Goal: Navigation & Orientation: Find specific page/section

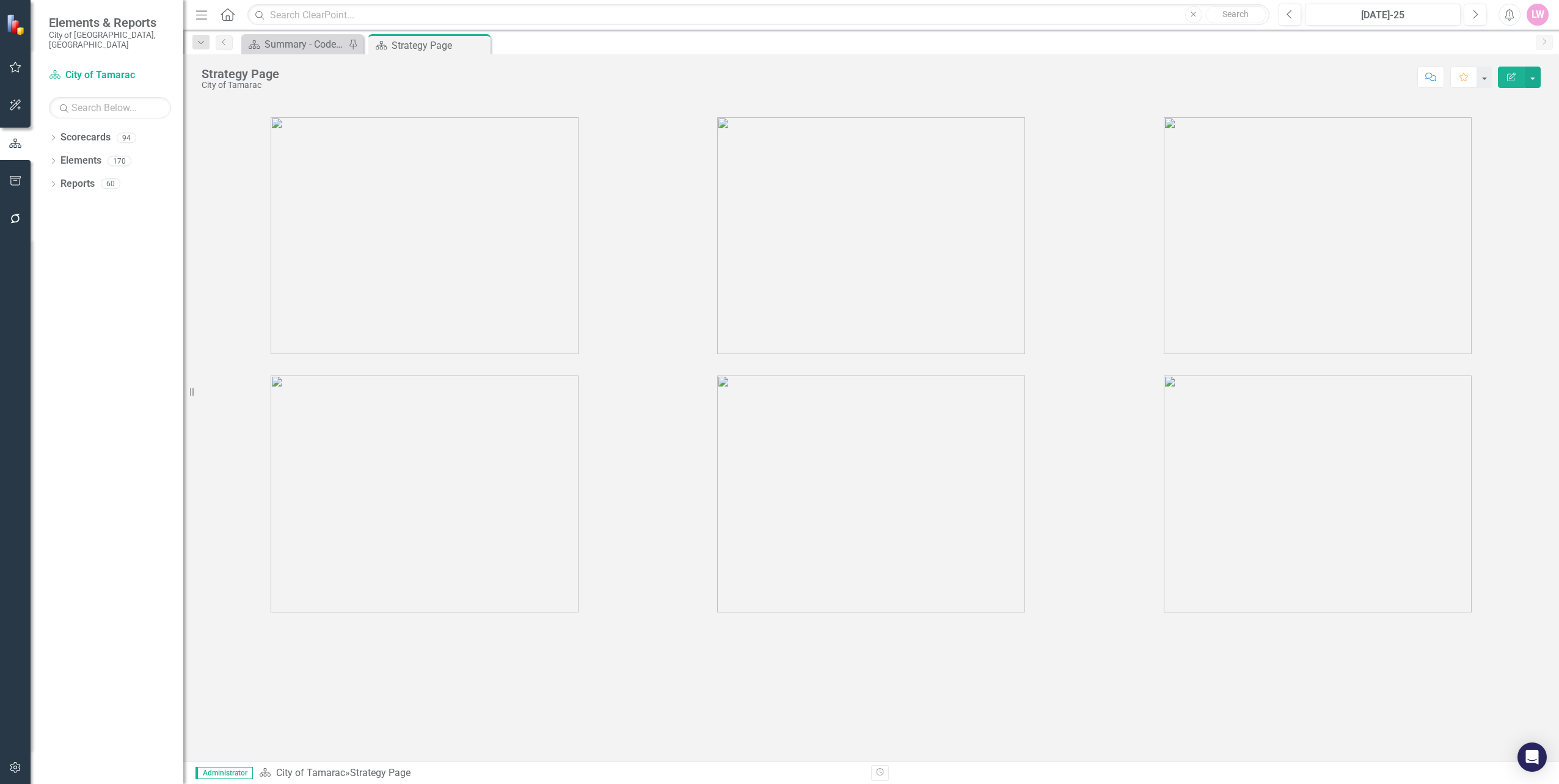
click at [1545, 219] on div at bounding box center [871, 221] width 1357 height 272
click at [73, 177] on link "Reports" at bounding box center [77, 184] width 34 height 14
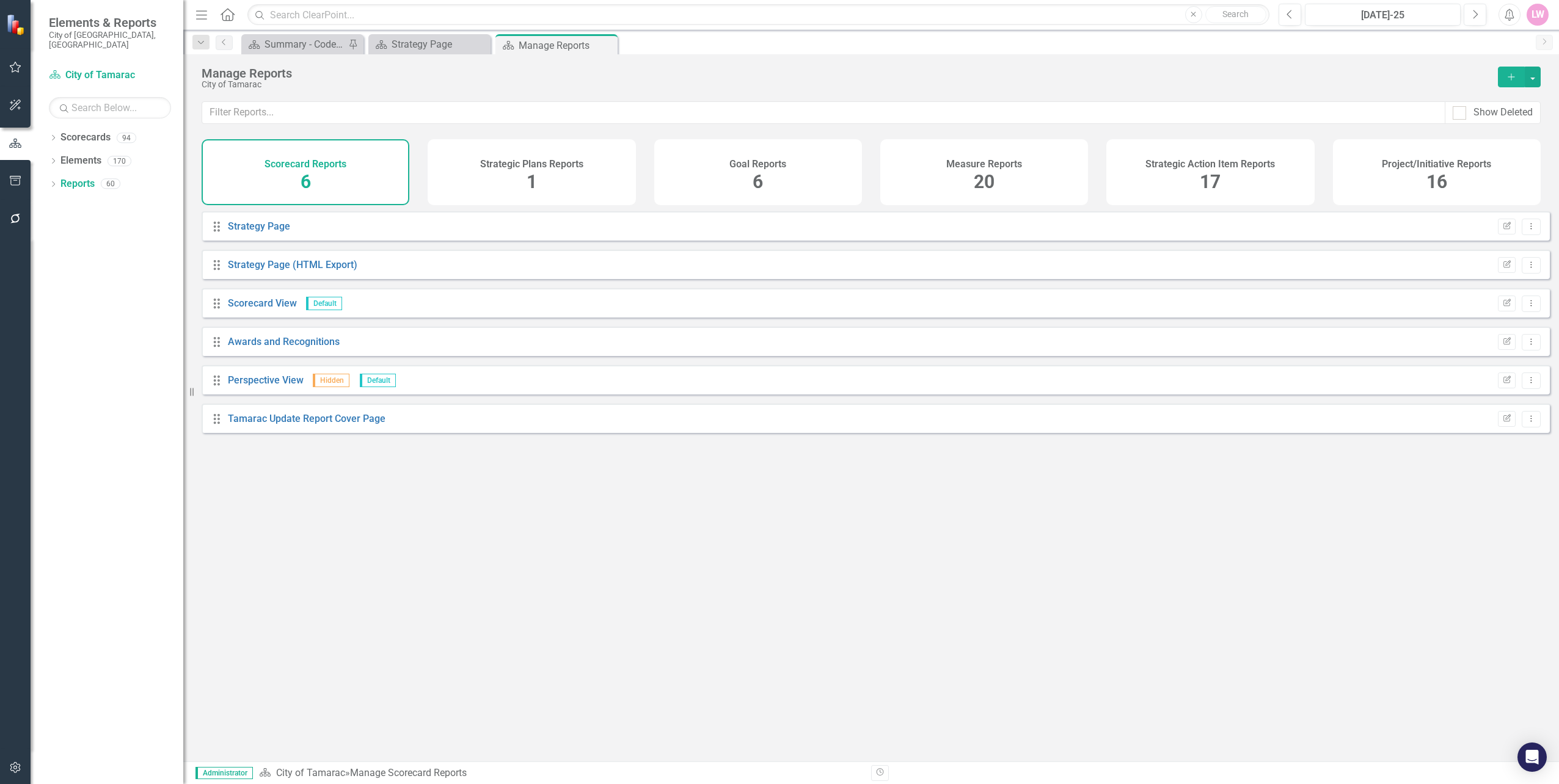
click at [10, 185] on icon "button" at bounding box center [16, 180] width 13 height 10
click at [21, 141] on icon "button" at bounding box center [16, 143] width 13 height 10
click at [80, 133] on link "Scorecards" at bounding box center [85, 137] width 50 height 14
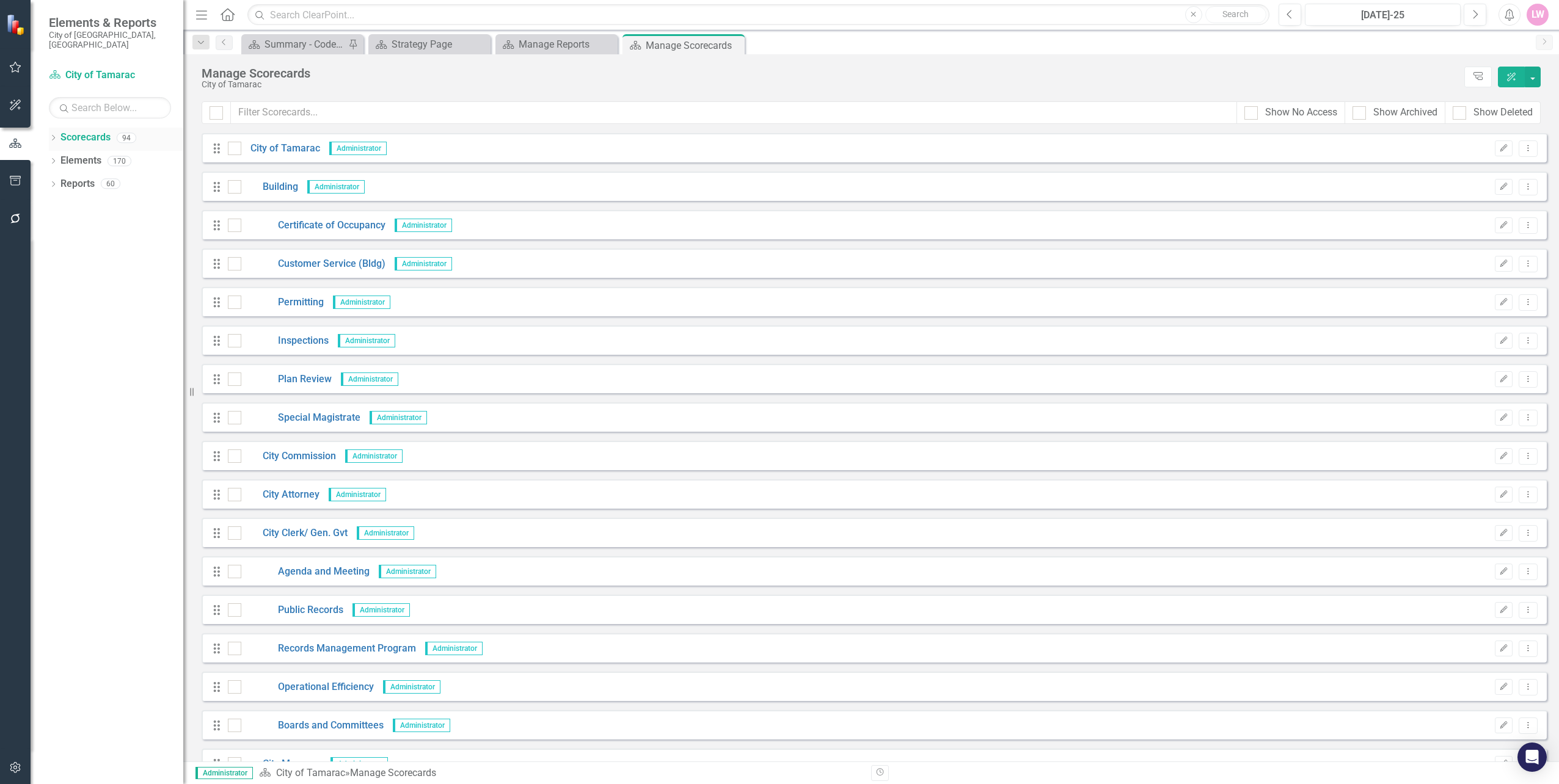
click at [57, 134] on div "Dropdown" at bounding box center [52, 139] width 8 height 10
click at [68, 154] on link "City of Tamarac" at bounding box center [125, 160] width 116 height 14
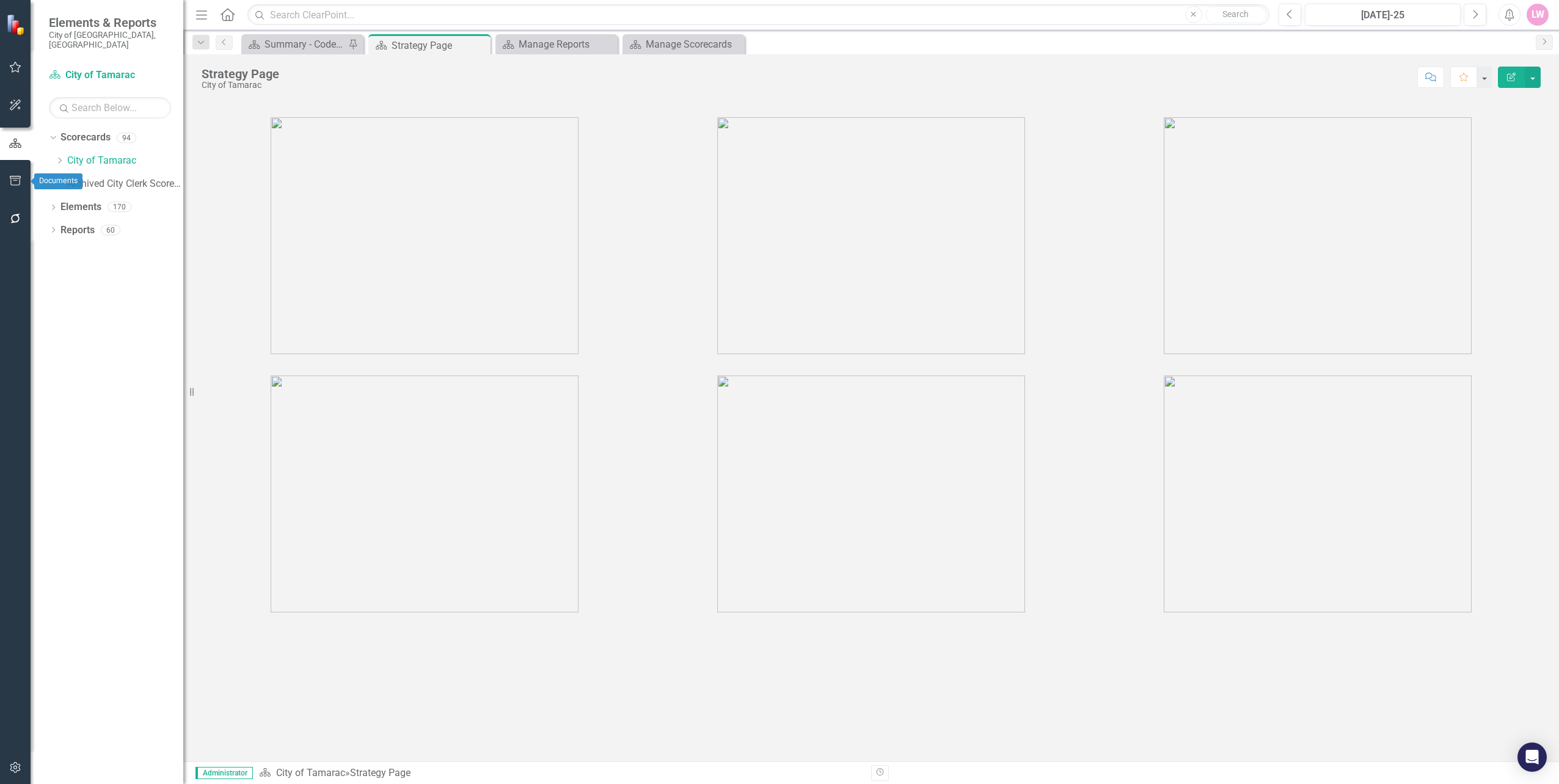
click at [18, 175] on icon "button" at bounding box center [16, 180] width 13 height 10
click at [90, 112] on link "HTML Exports" at bounding box center [110, 118] width 122 height 14
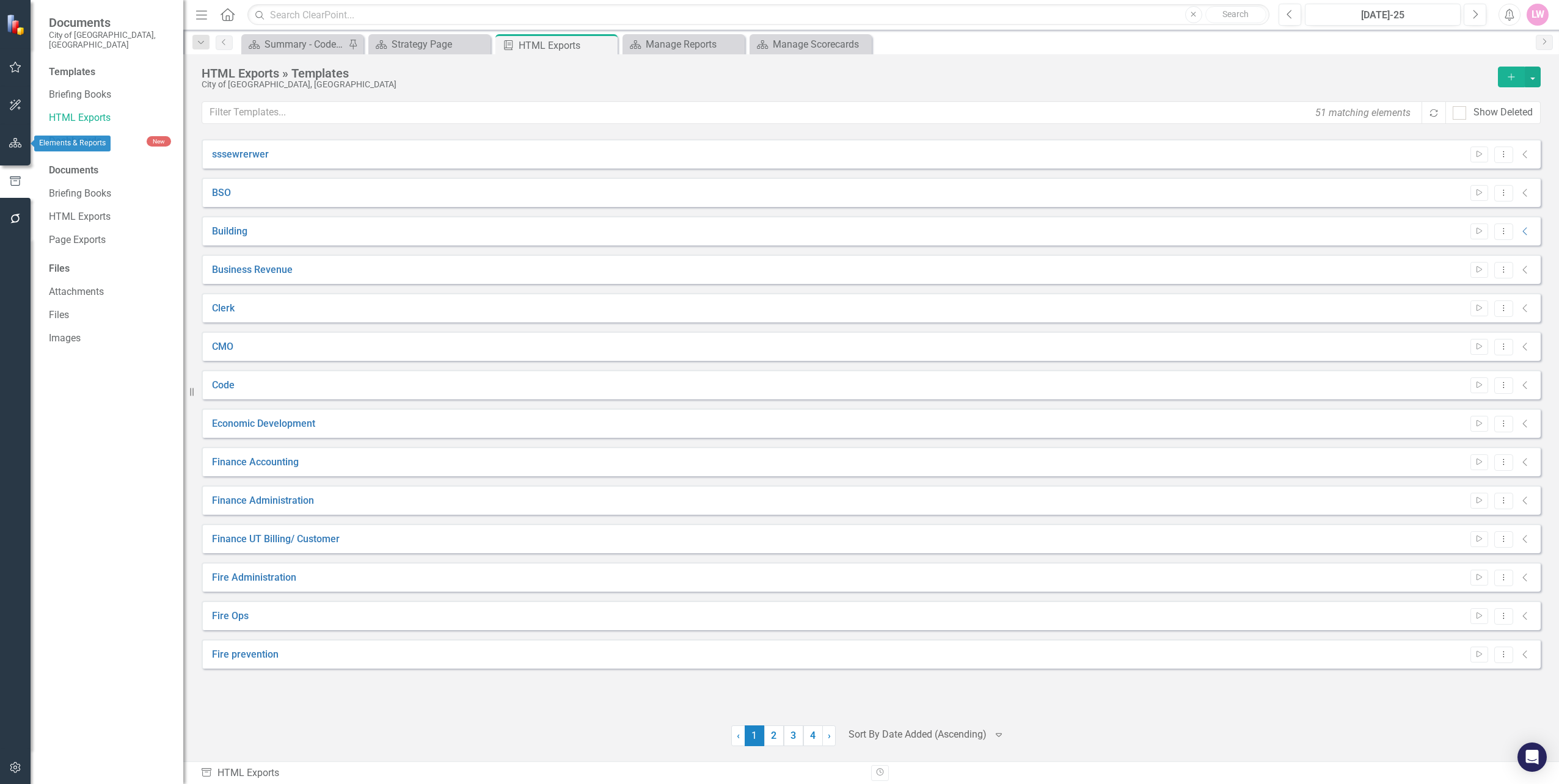
click at [15, 157] on div at bounding box center [15, 159] width 30 height 6
click at [12, 153] on button "button" at bounding box center [16, 143] width 27 height 26
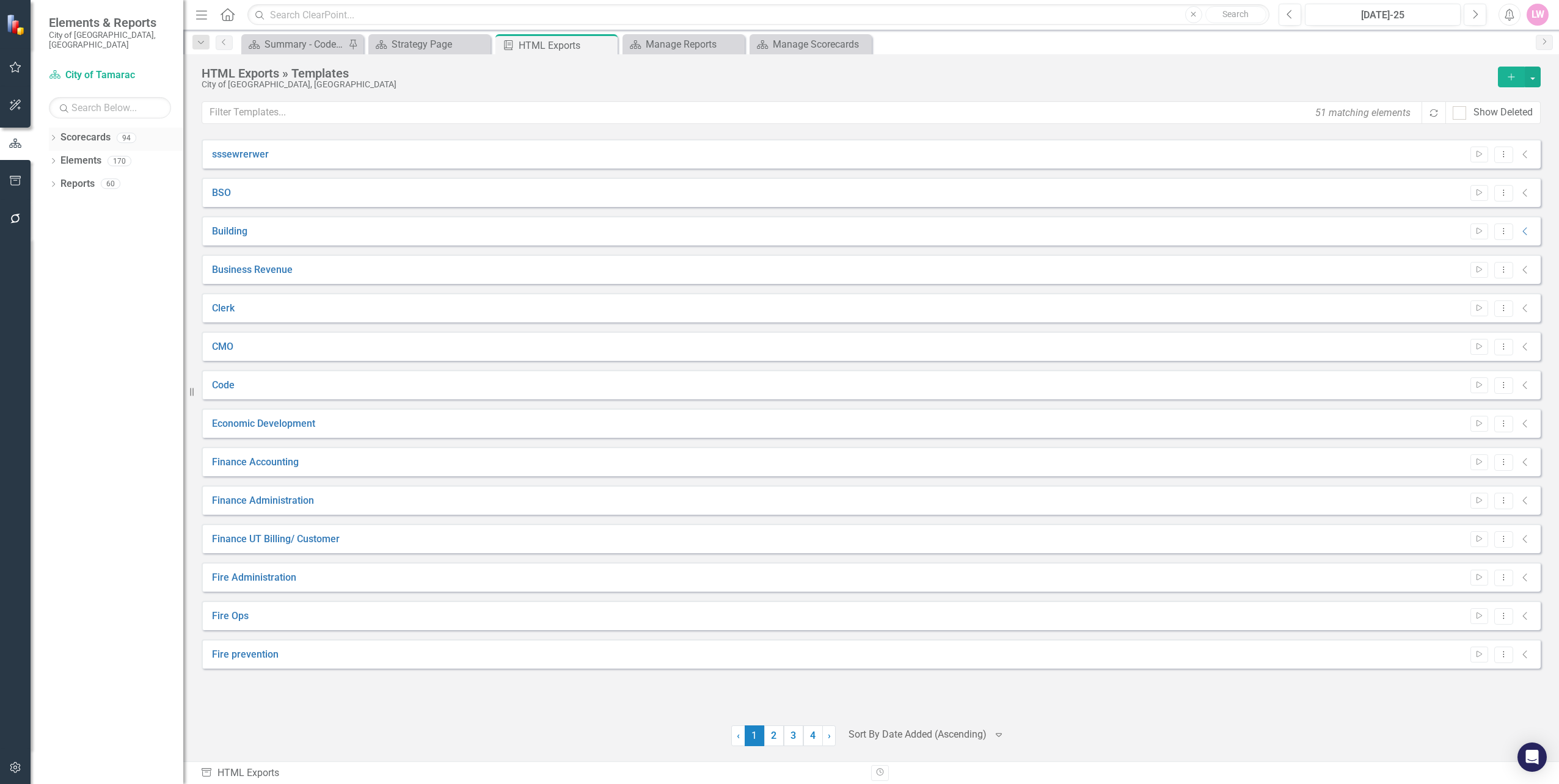
click at [84, 131] on link "Scorecards" at bounding box center [85, 137] width 50 height 14
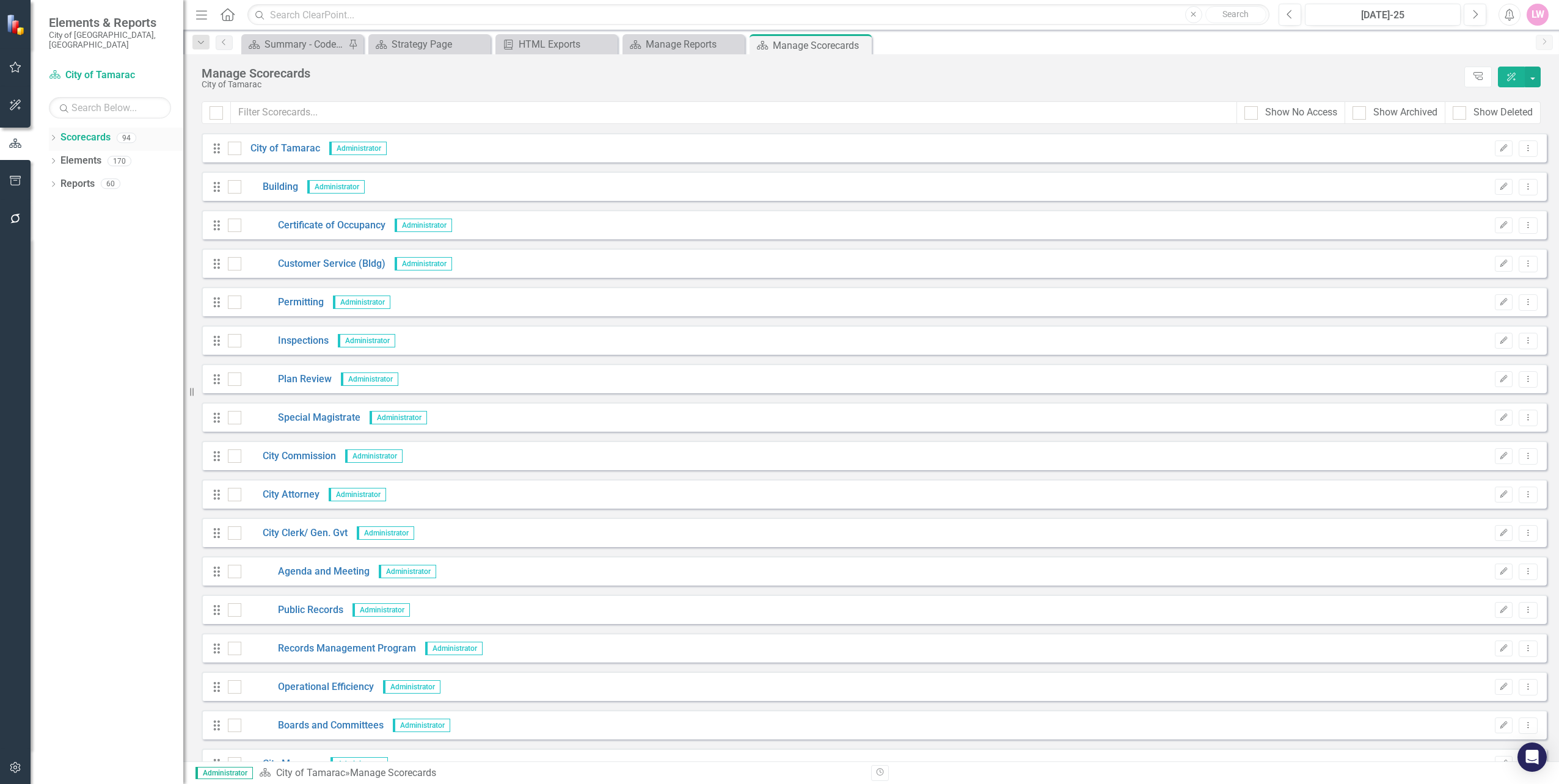
click at [57, 135] on icon "Dropdown" at bounding box center [52, 138] width 8 height 6
click at [64, 157] on icon "Dropdown" at bounding box center [59, 161] width 9 height 7
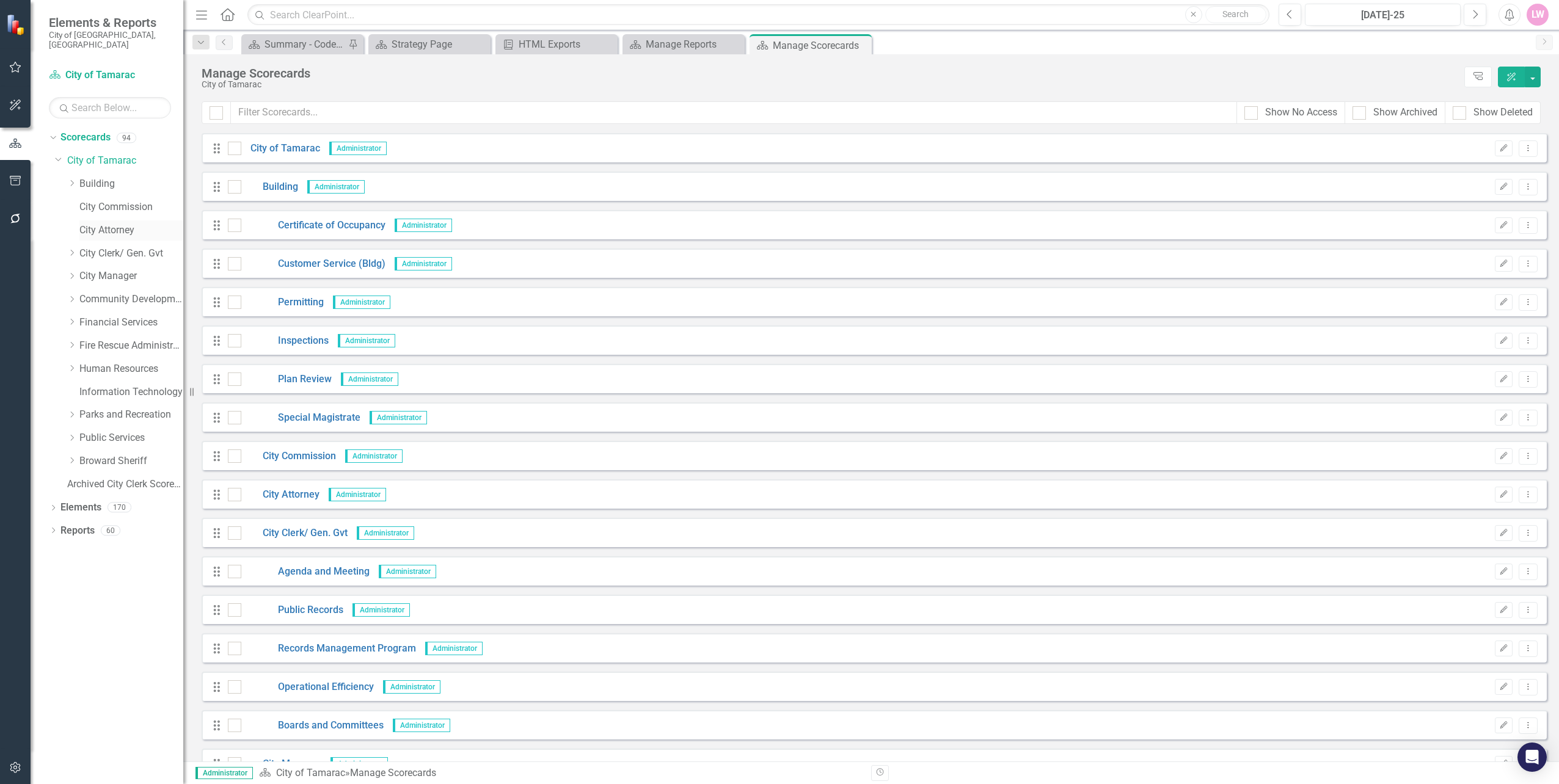
click at [97, 224] on link "City Attorney" at bounding box center [132, 230] width 104 height 14
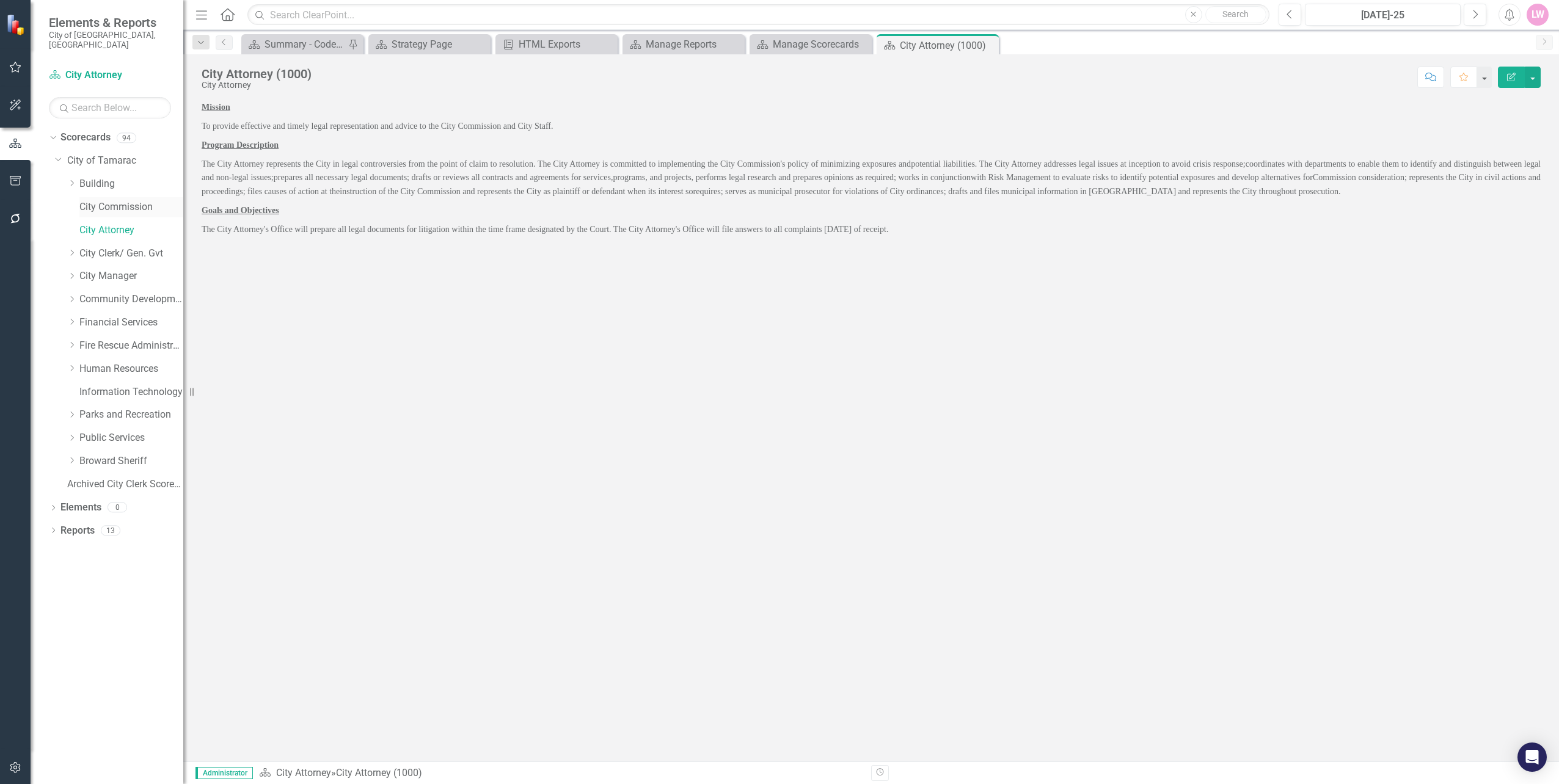
click at [102, 200] on link "City Commission" at bounding box center [132, 207] width 104 height 14
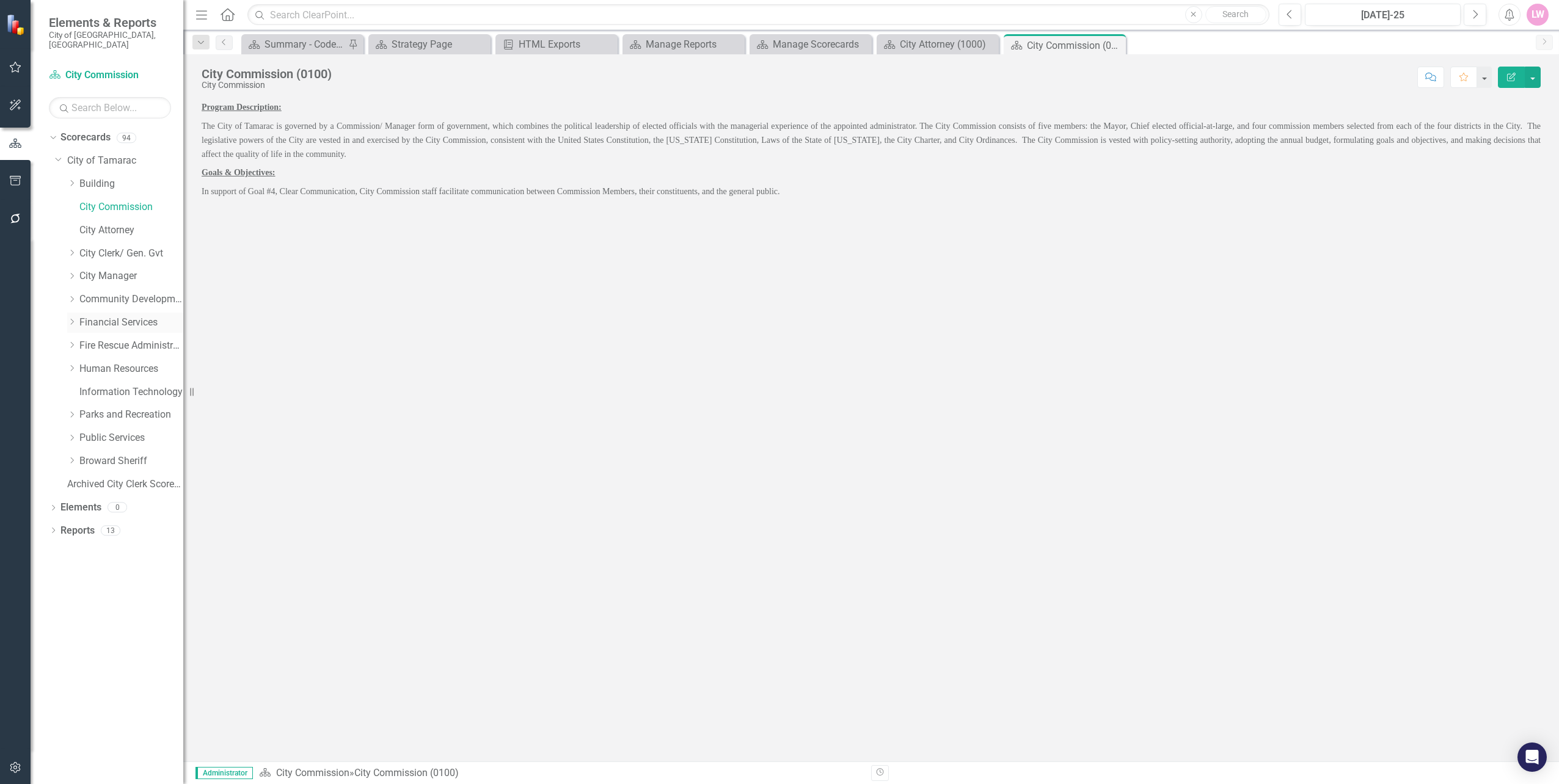
click at [79, 318] on div "Dropdown" at bounding box center [73, 323] width 12 height 10
click at [130, 339] on link "Financial Services Scorecard" at bounding box center [137, 345] width 91 height 14
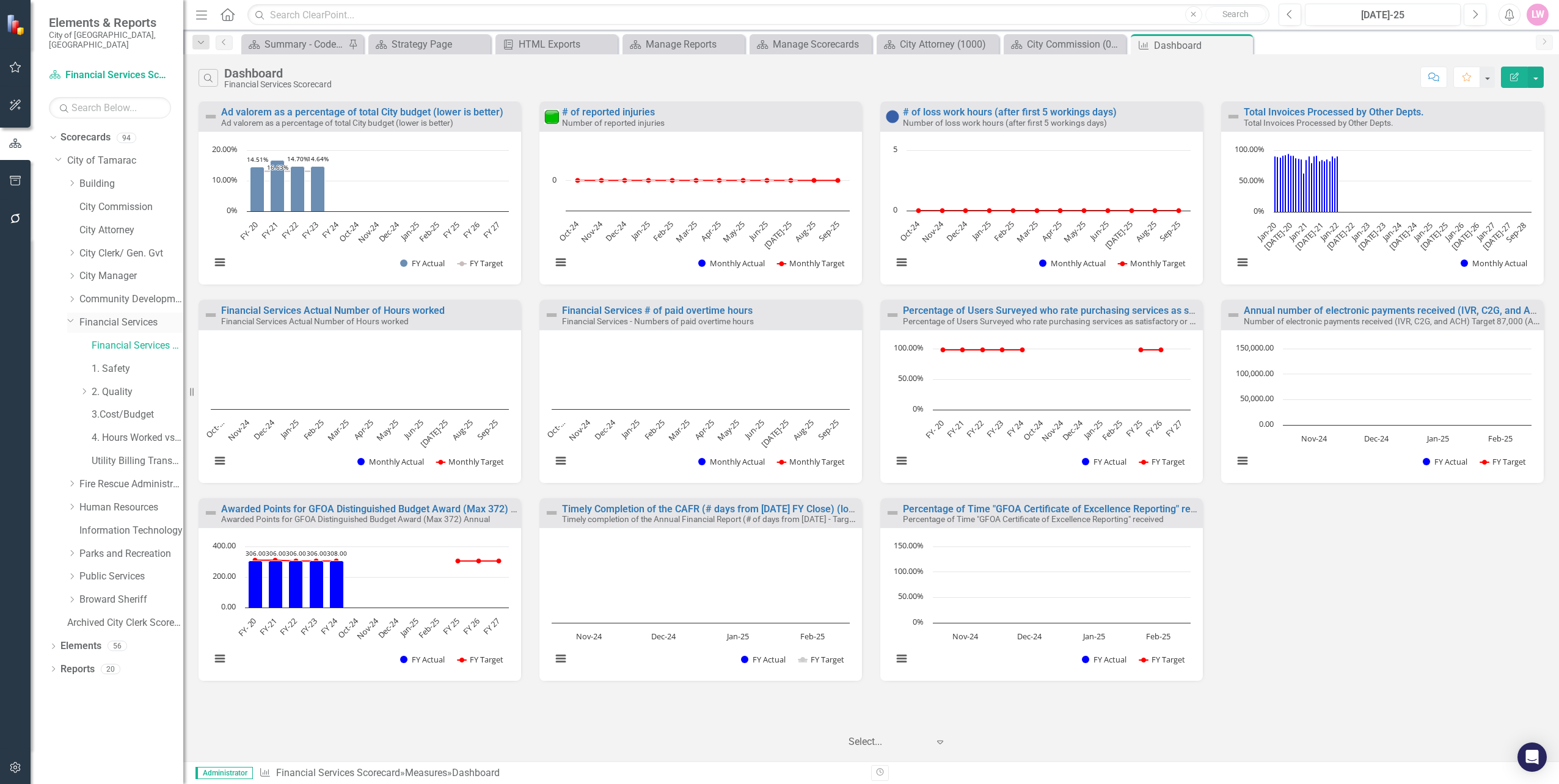
click at [118, 318] on link "Financial Services" at bounding box center [132, 323] width 104 height 14
click at [56, 667] on icon "Dropdown" at bounding box center [52, 670] width 8 height 6
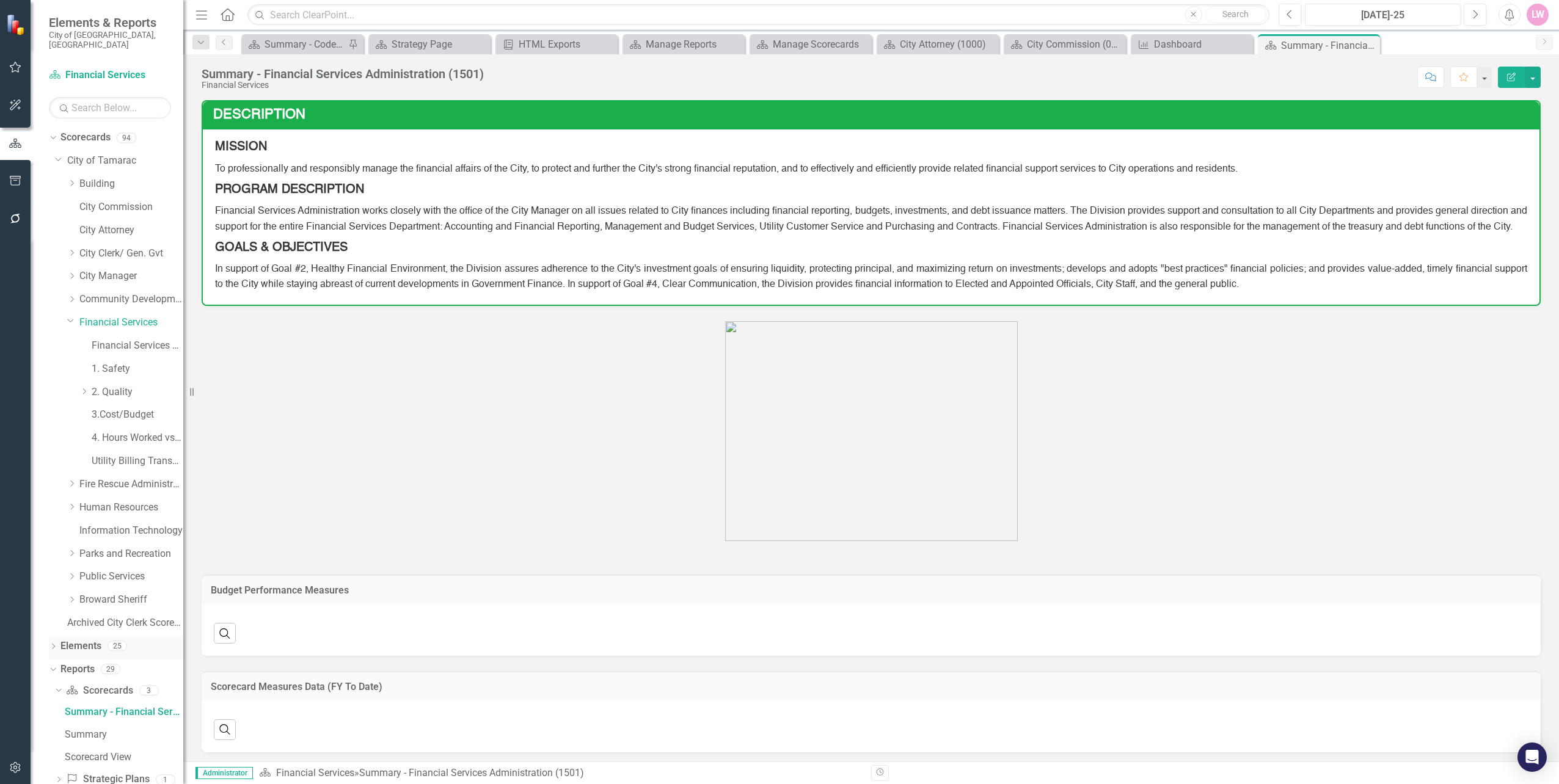
scroll to position [122, 0]
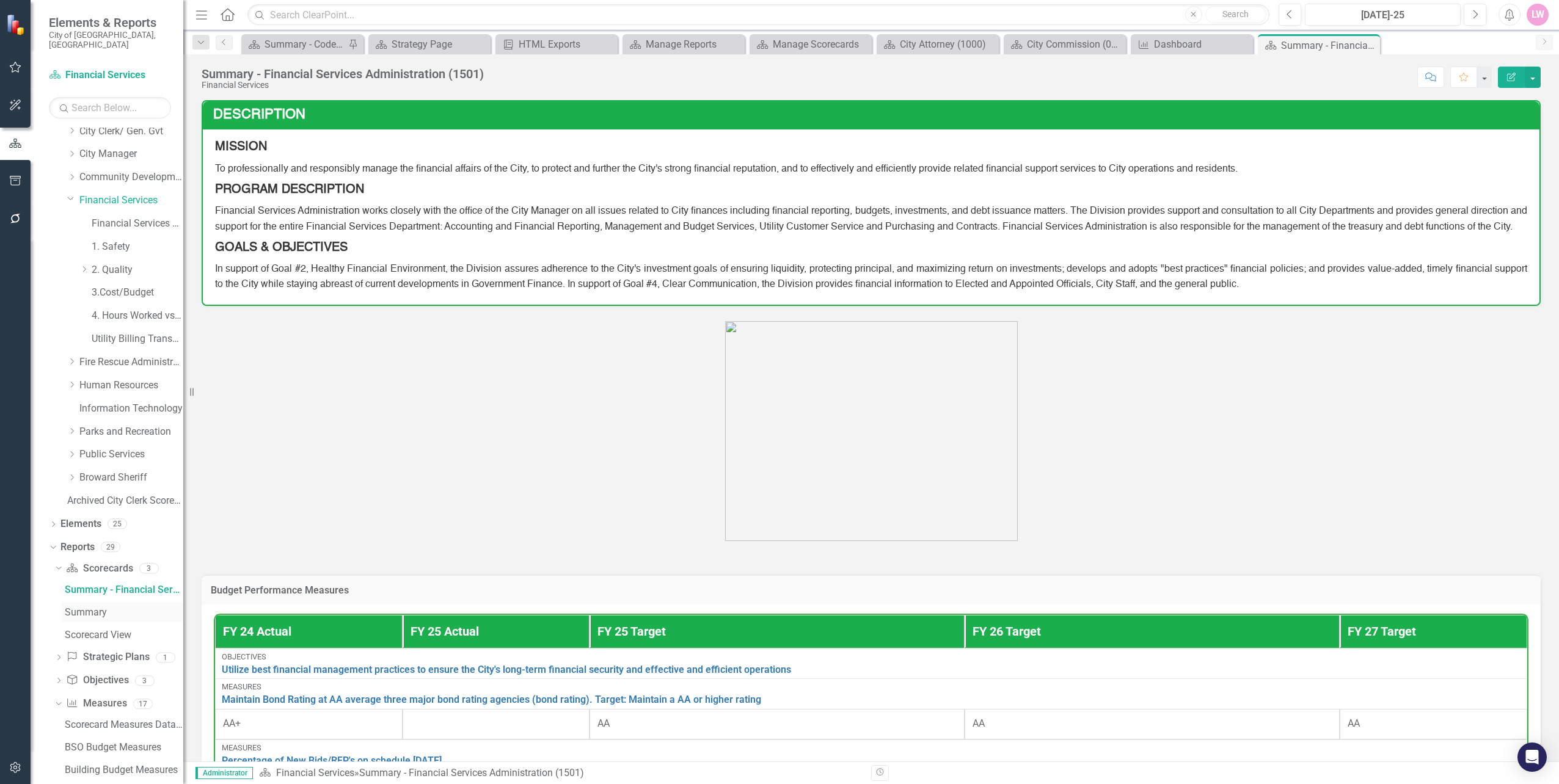
click at [95, 607] on div "Summary" at bounding box center [124, 612] width 119 height 11
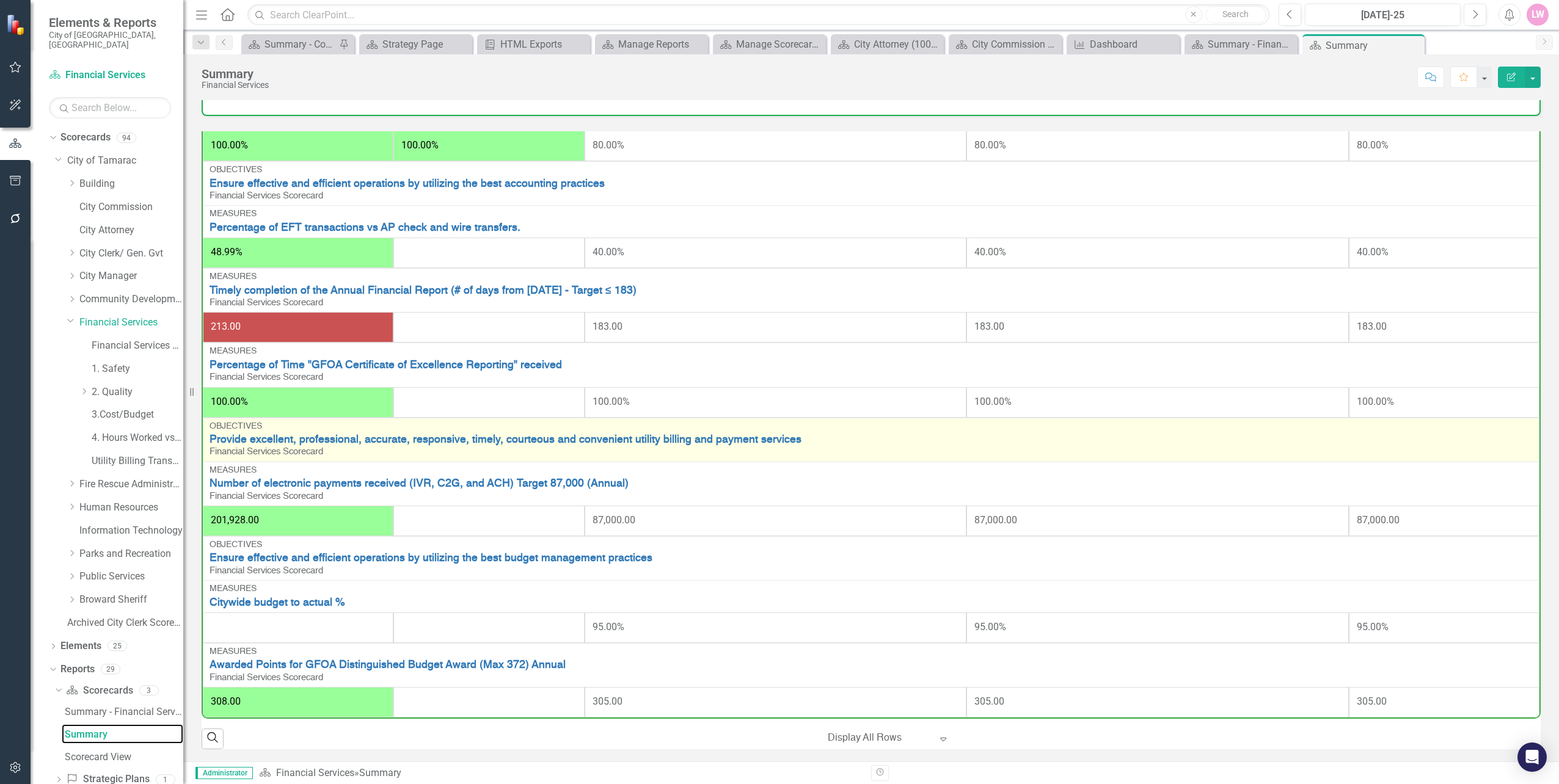
scroll to position [207, 0]
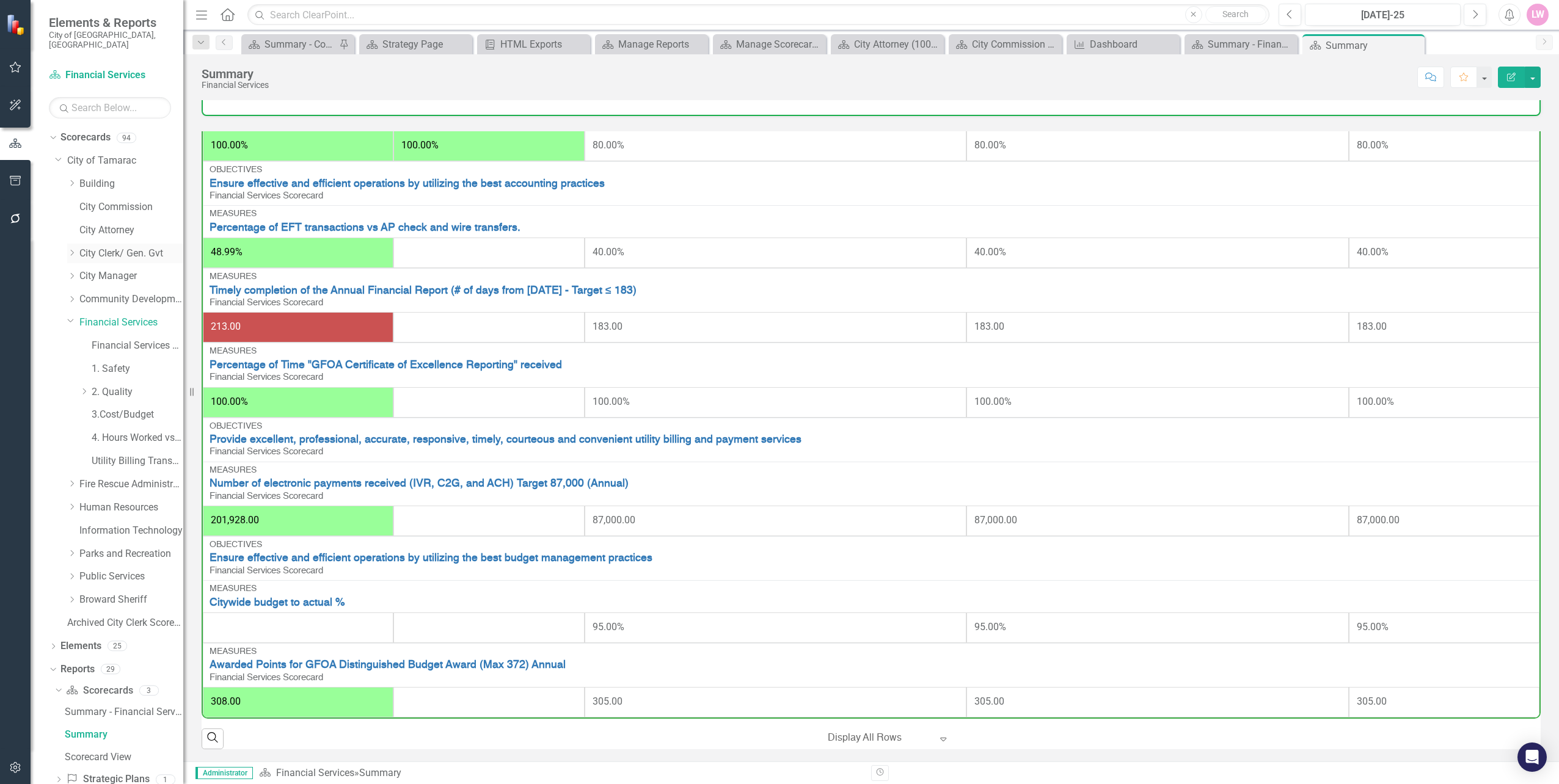
click at [99, 247] on link "City Clerk/ Gen. Gvt" at bounding box center [132, 253] width 104 height 14
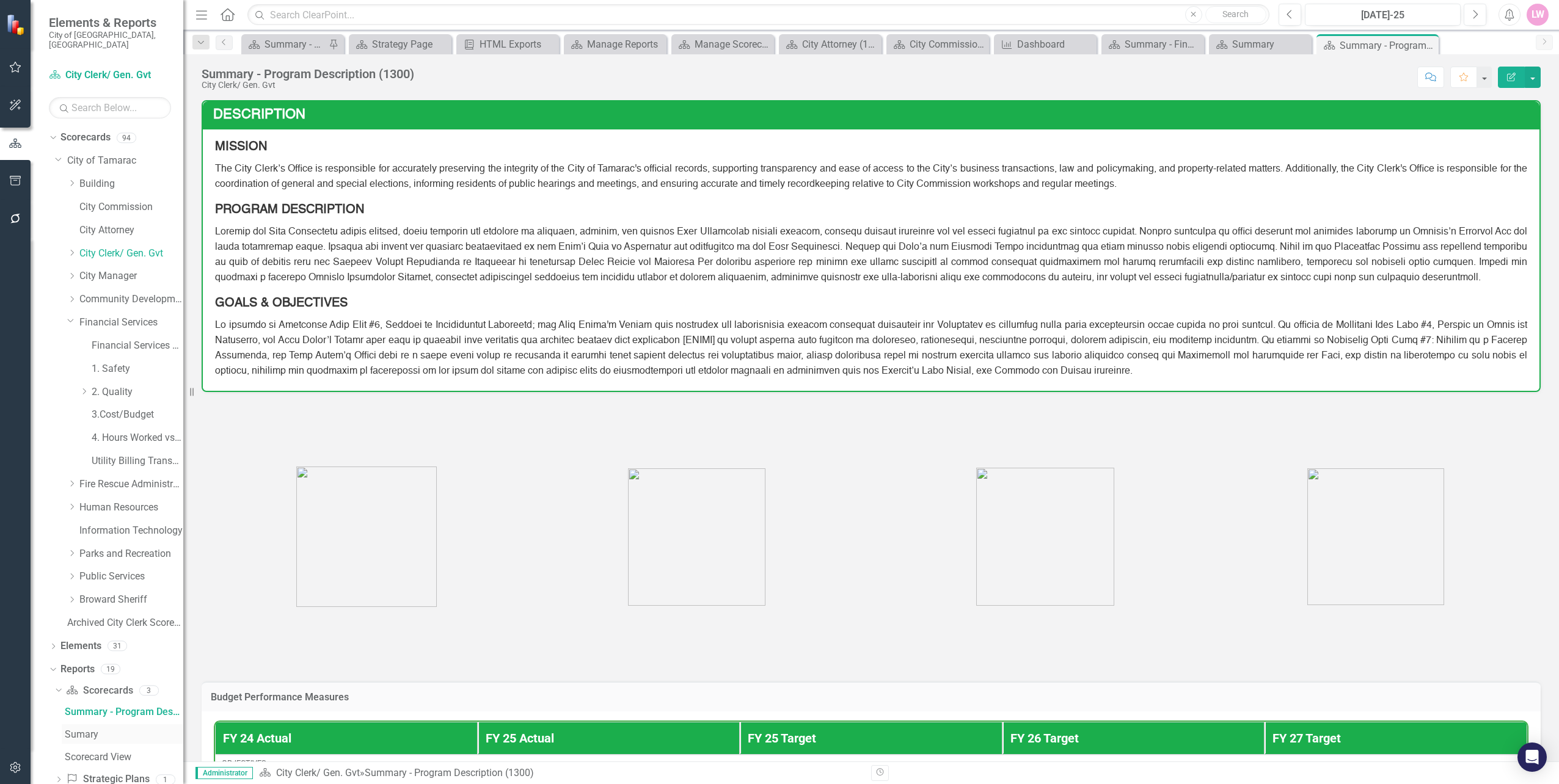
click at [80, 729] on div "Sumary" at bounding box center [124, 735] width 119 height 11
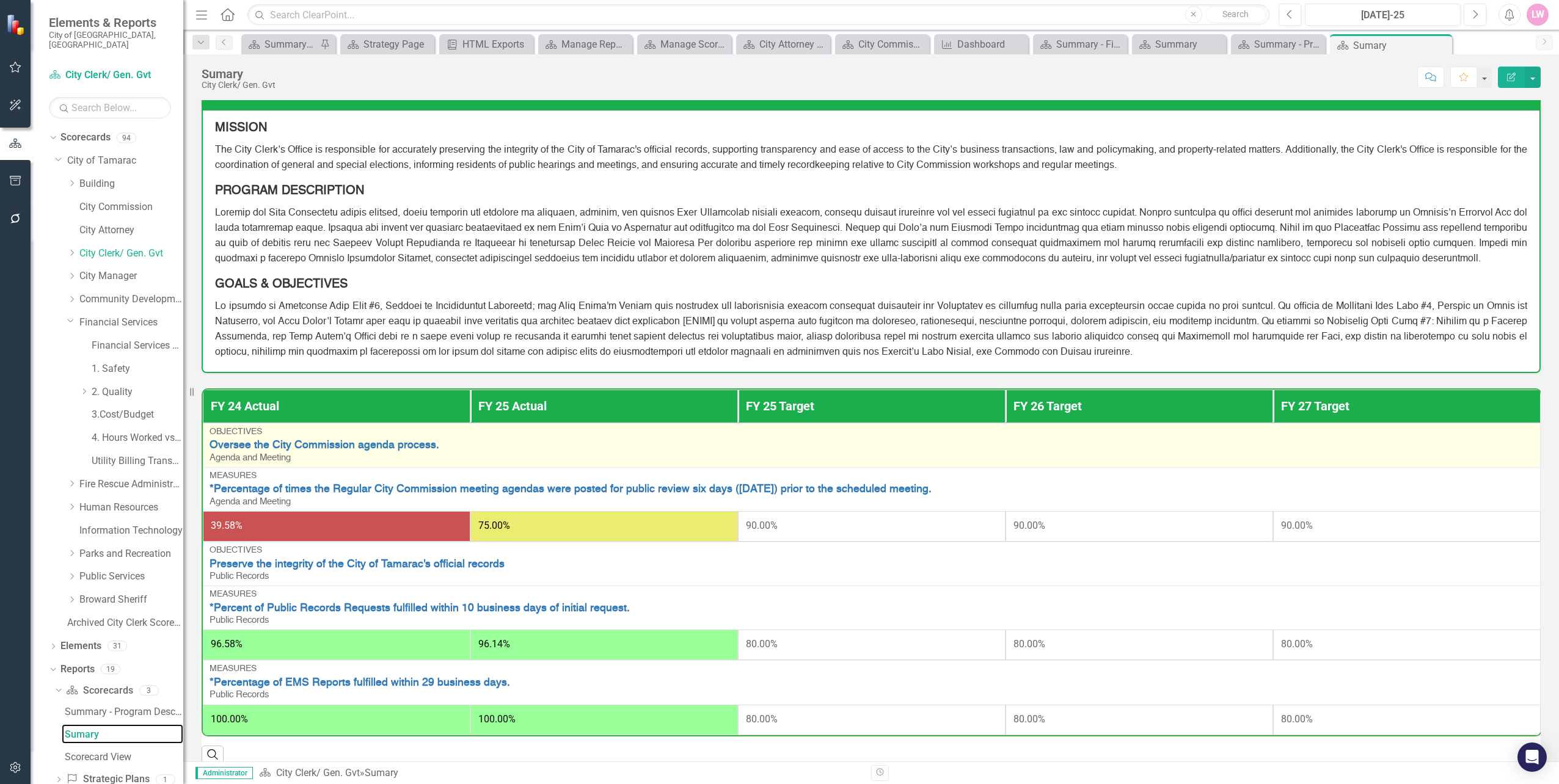
scroll to position [49, 0]
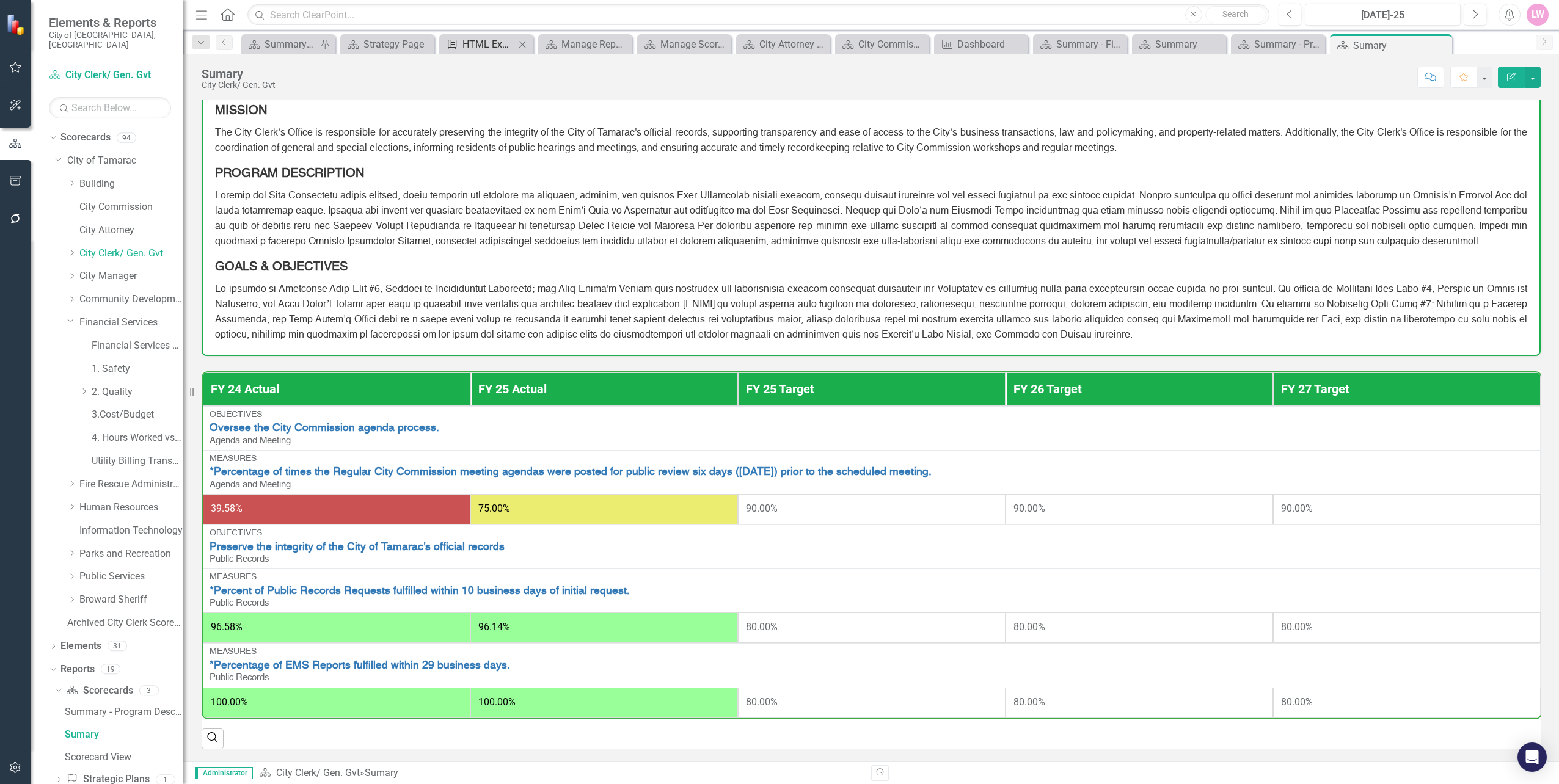
click at [472, 47] on div "HTML Exports" at bounding box center [488, 44] width 52 height 16
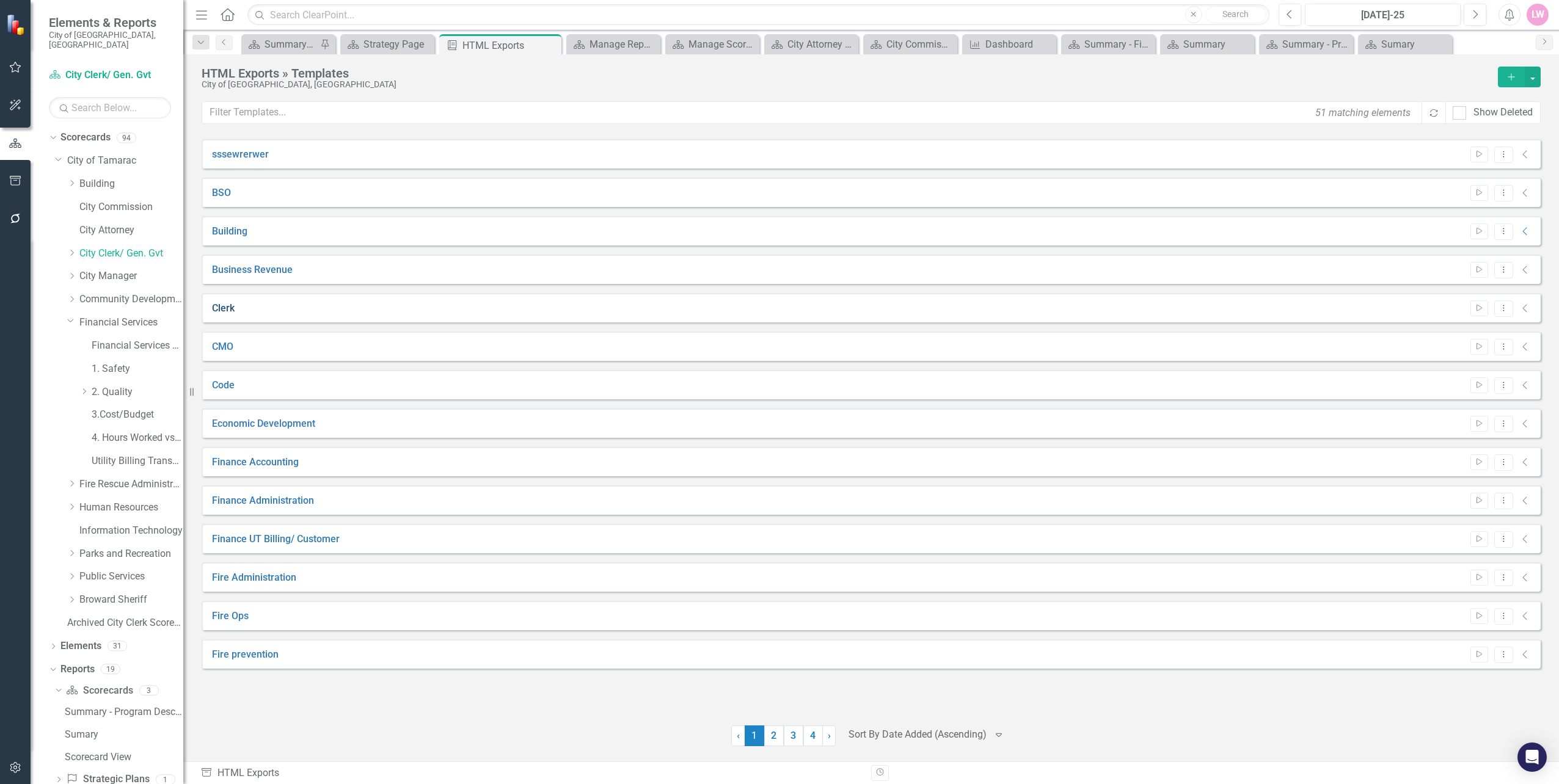
click at [228, 304] on link "Clerk" at bounding box center [223, 308] width 23 height 14
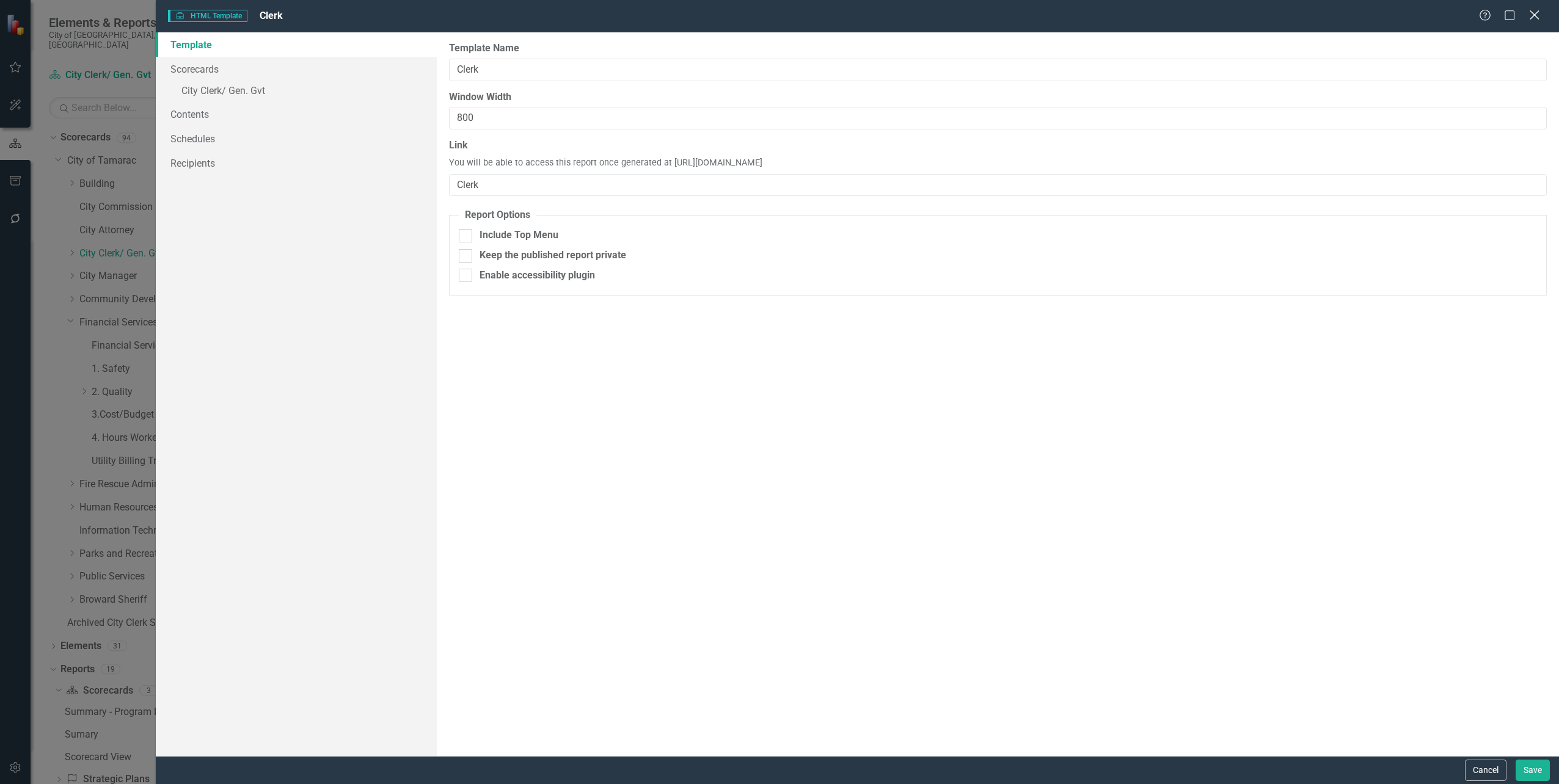
click at [1535, 19] on icon "Close" at bounding box center [1533, 15] width 16 height 12
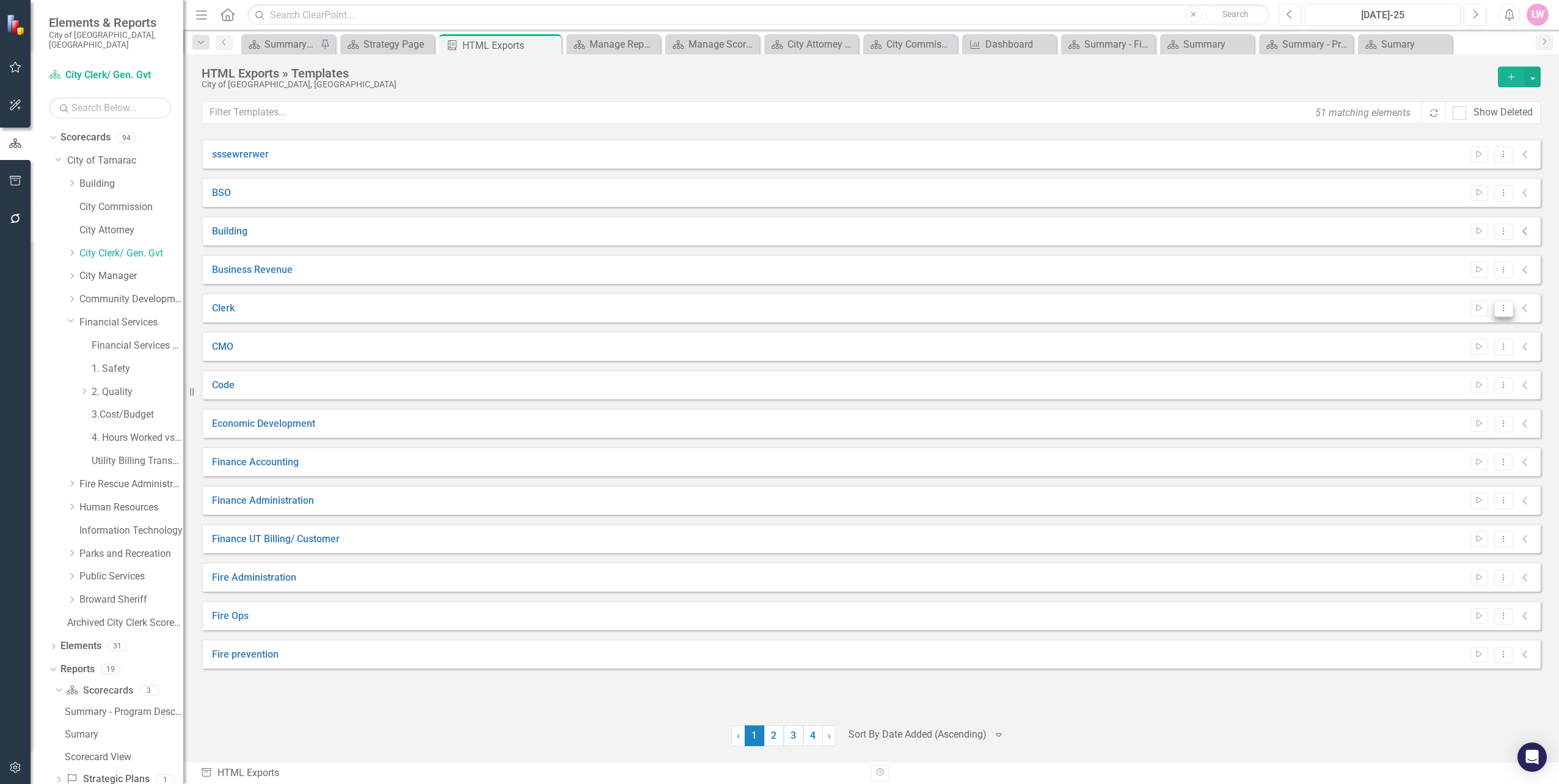
click at [1496, 311] on button "Dropdown Menu" at bounding box center [1503, 309] width 19 height 16
click at [1478, 349] on link "Preview Preview Template" at bounding box center [1456, 351] width 113 height 23
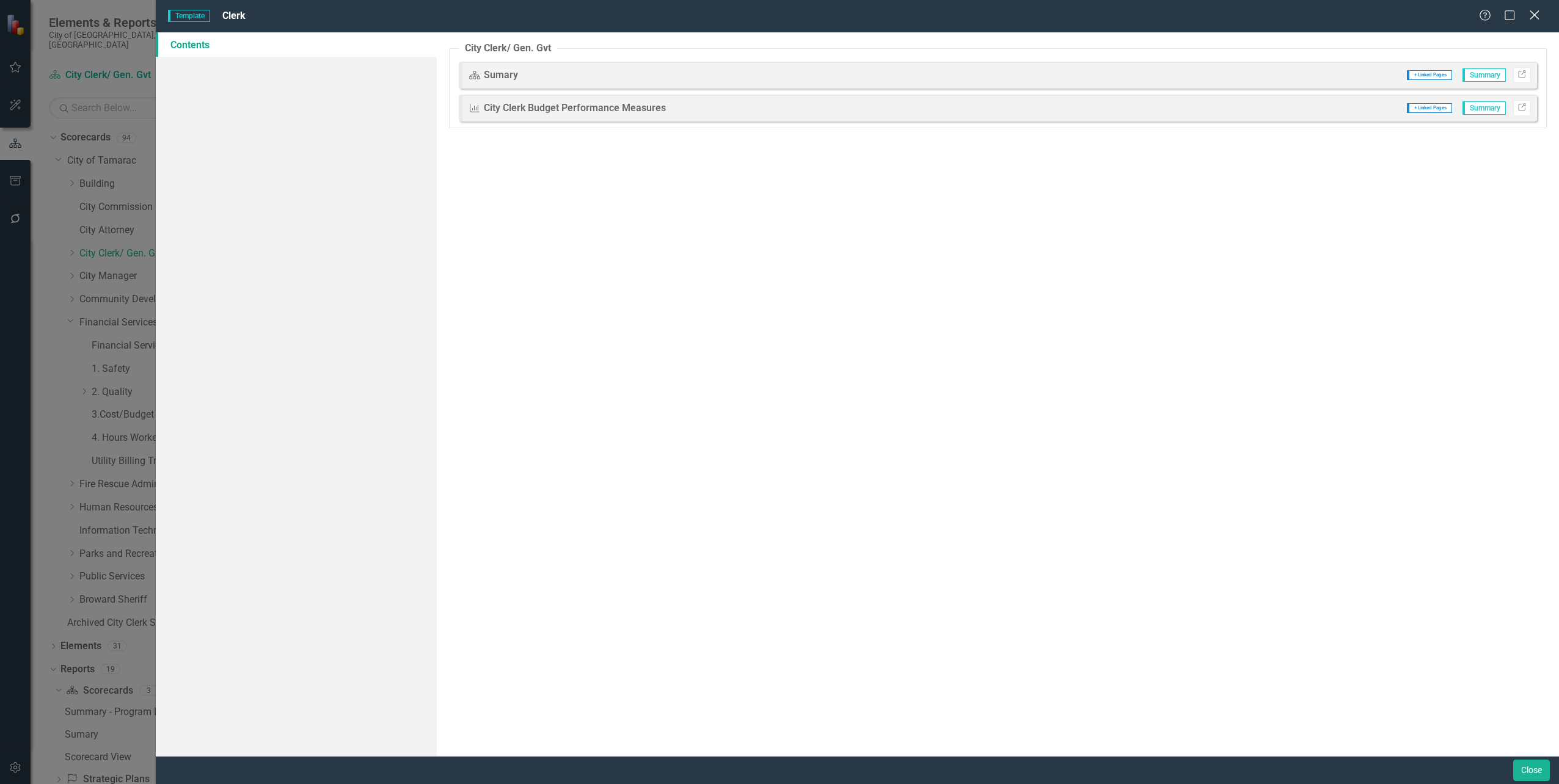
click at [1535, 16] on icon at bounding box center [1533, 15] width 9 height 9
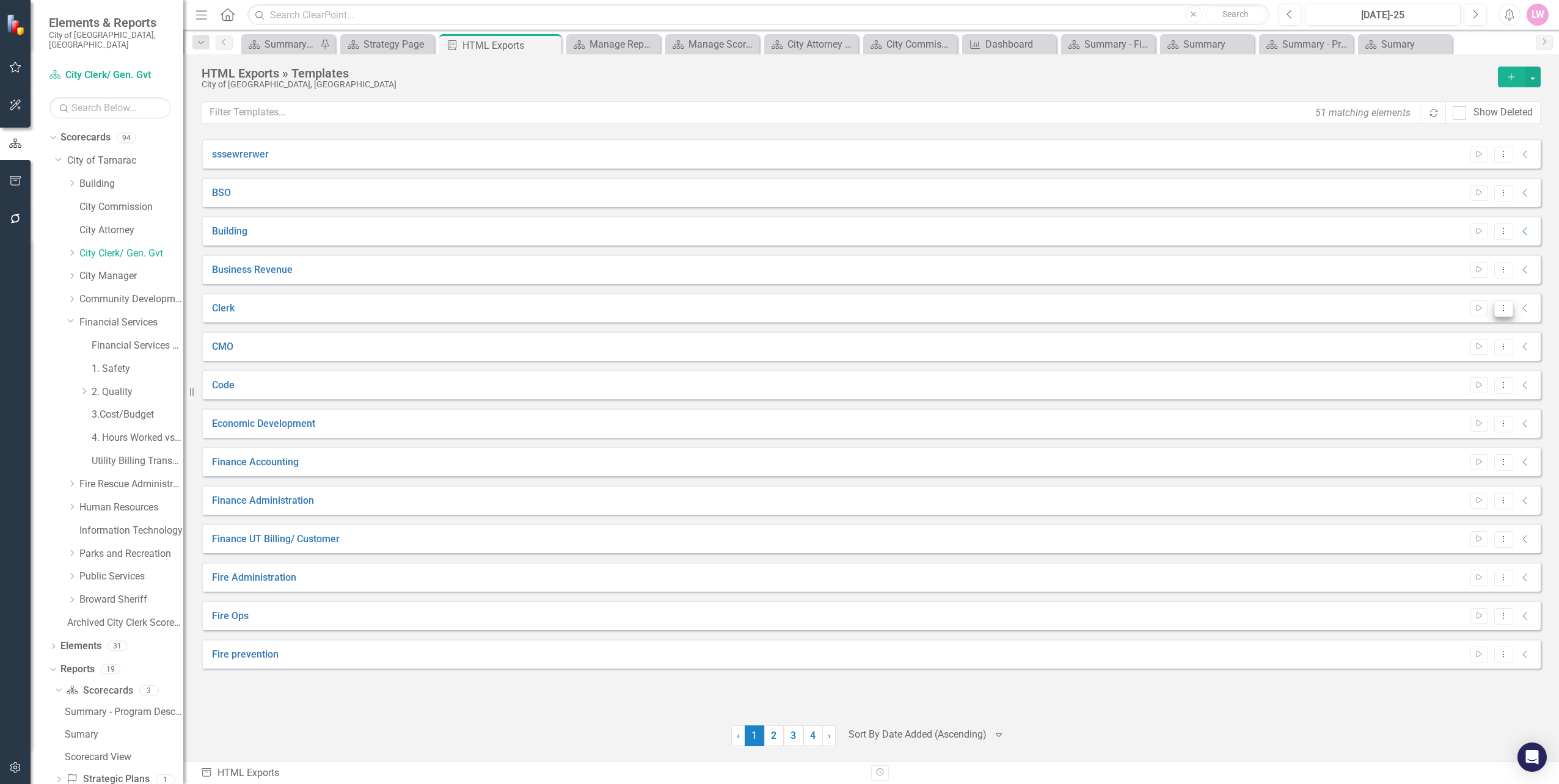
click at [1507, 312] on icon "Dropdown Menu" at bounding box center [1502, 308] width 10 height 8
click at [1532, 350] on div "CMO Start Dropdown Menu Collapse" at bounding box center [871, 346] width 1339 height 29
click at [1530, 348] on icon "Collapse" at bounding box center [1524, 346] width 12 height 10
click at [1523, 347] on icon "Collapse" at bounding box center [1524, 346] width 12 height 10
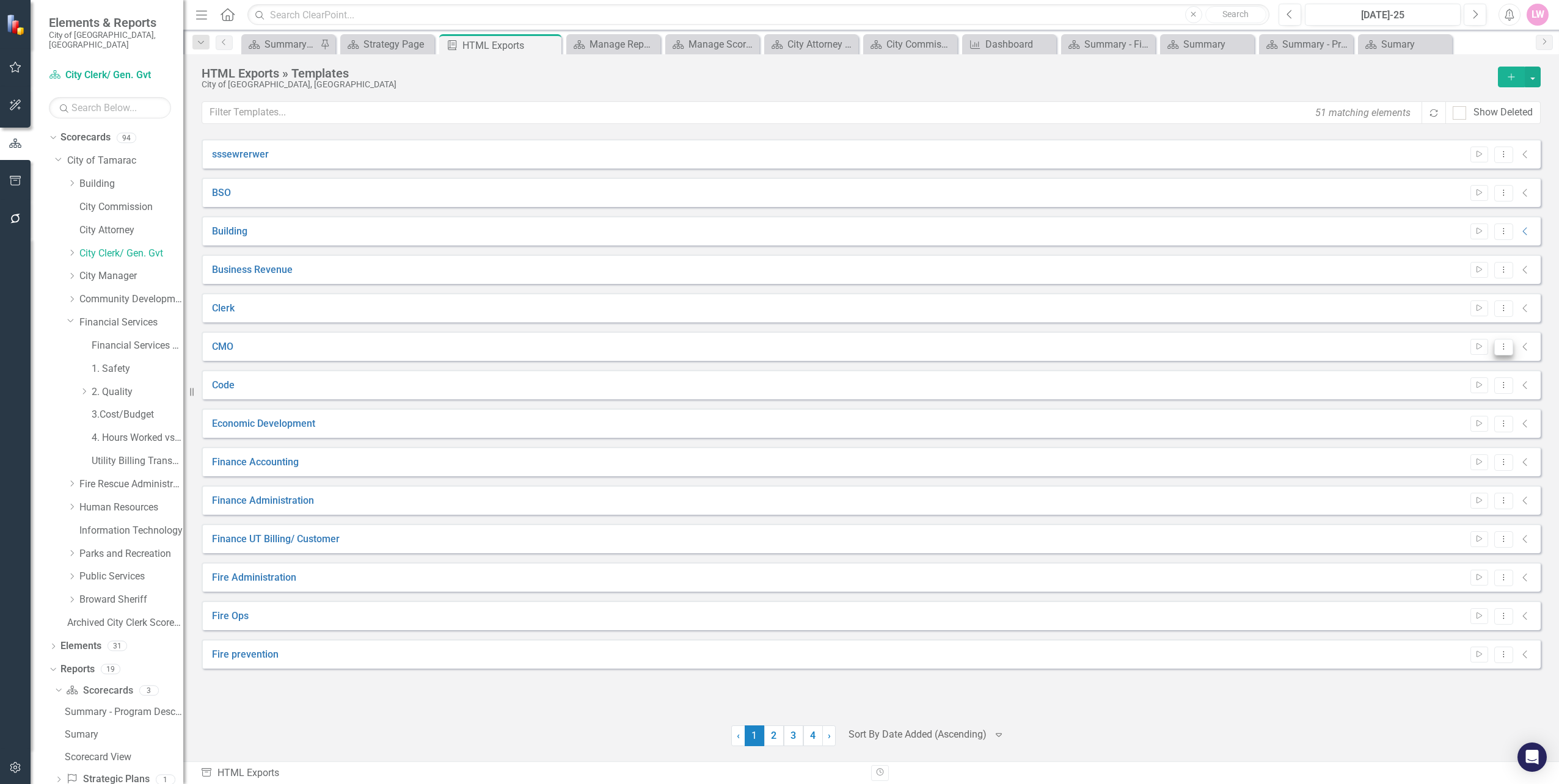
click at [1511, 350] on button "Dropdown Menu" at bounding box center [1503, 347] width 19 height 16
click at [1528, 388] on icon "Collapse" at bounding box center [1524, 385] width 12 height 10
click at [1497, 386] on button "Dropdown Menu" at bounding box center [1503, 386] width 19 height 16
click at [1480, 429] on link "Preview Preview Template" at bounding box center [1456, 428] width 113 height 23
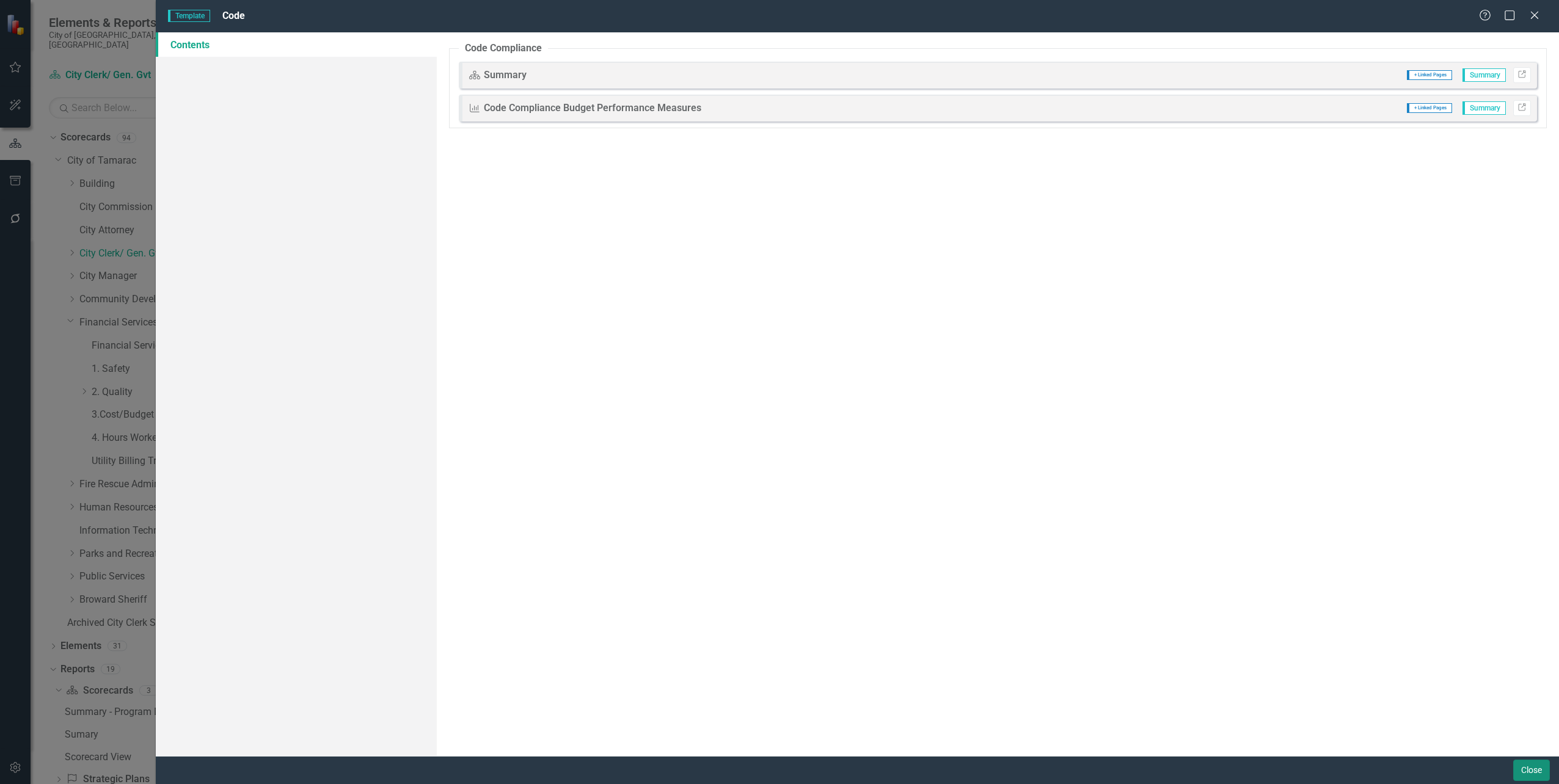
click at [1546, 772] on button "Close" at bounding box center [1531, 769] width 37 height 21
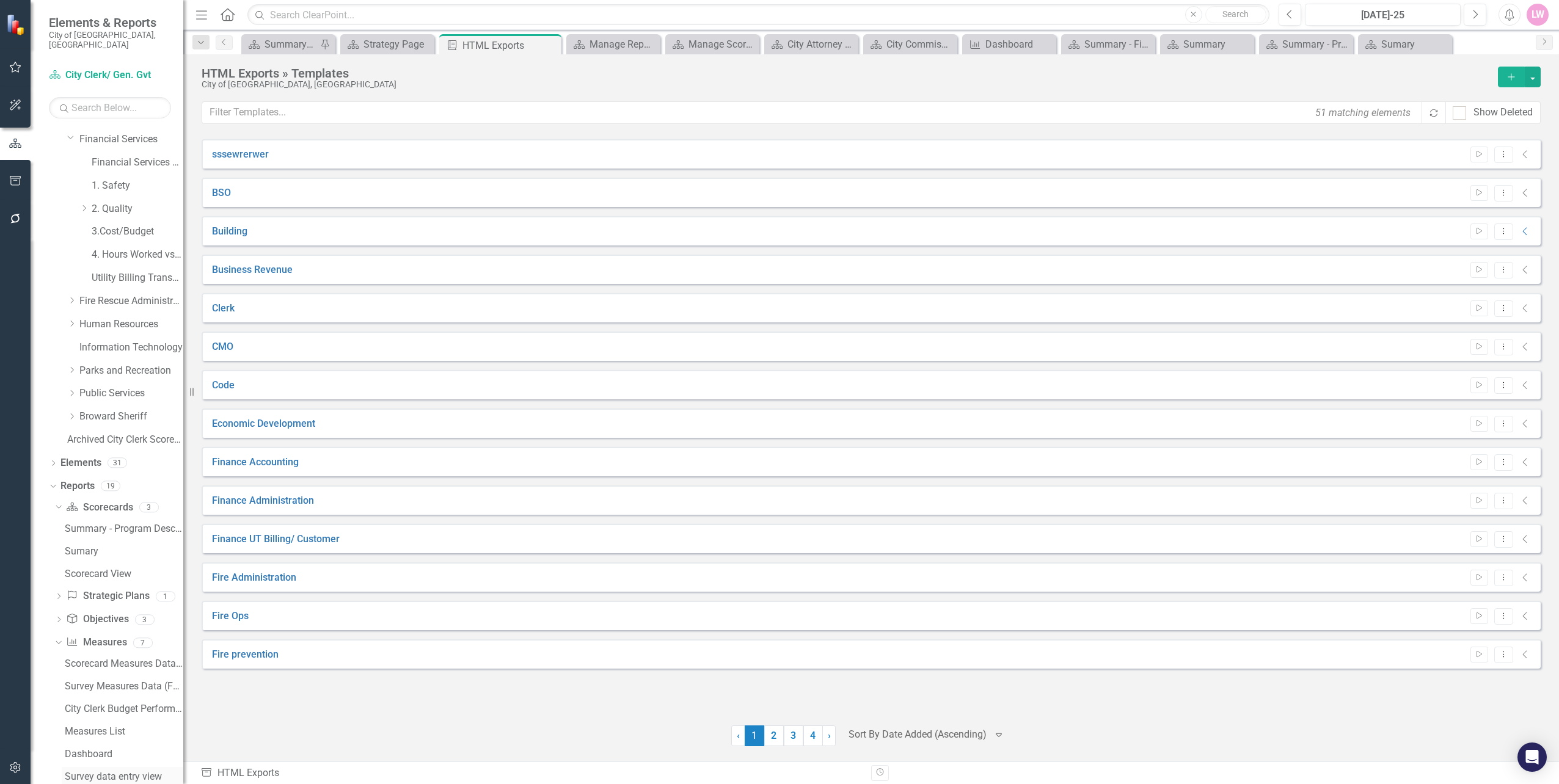
scroll to position [266, 0]
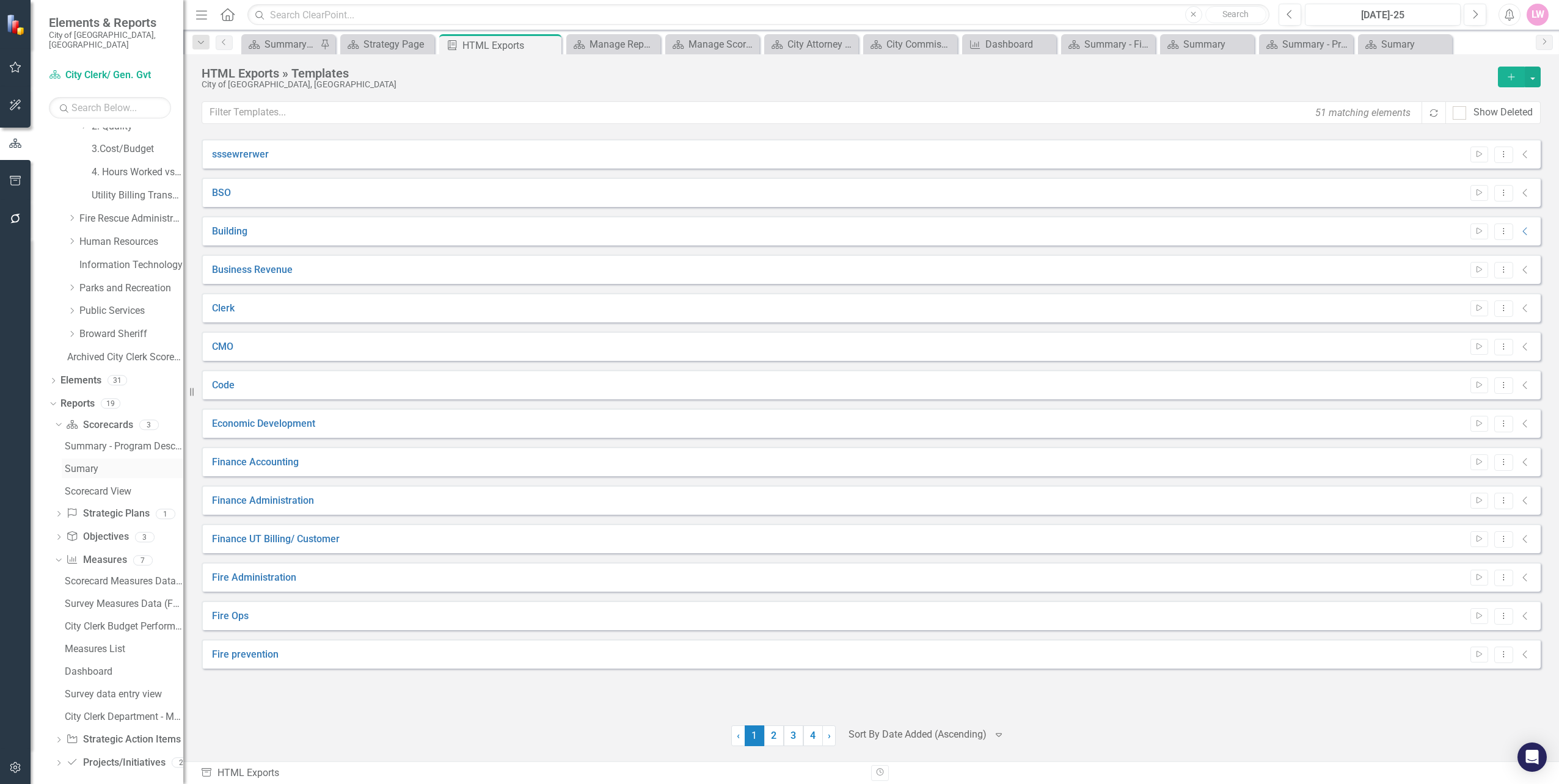
click at [109, 459] on link "Sumary" at bounding box center [122, 468] width 122 height 19
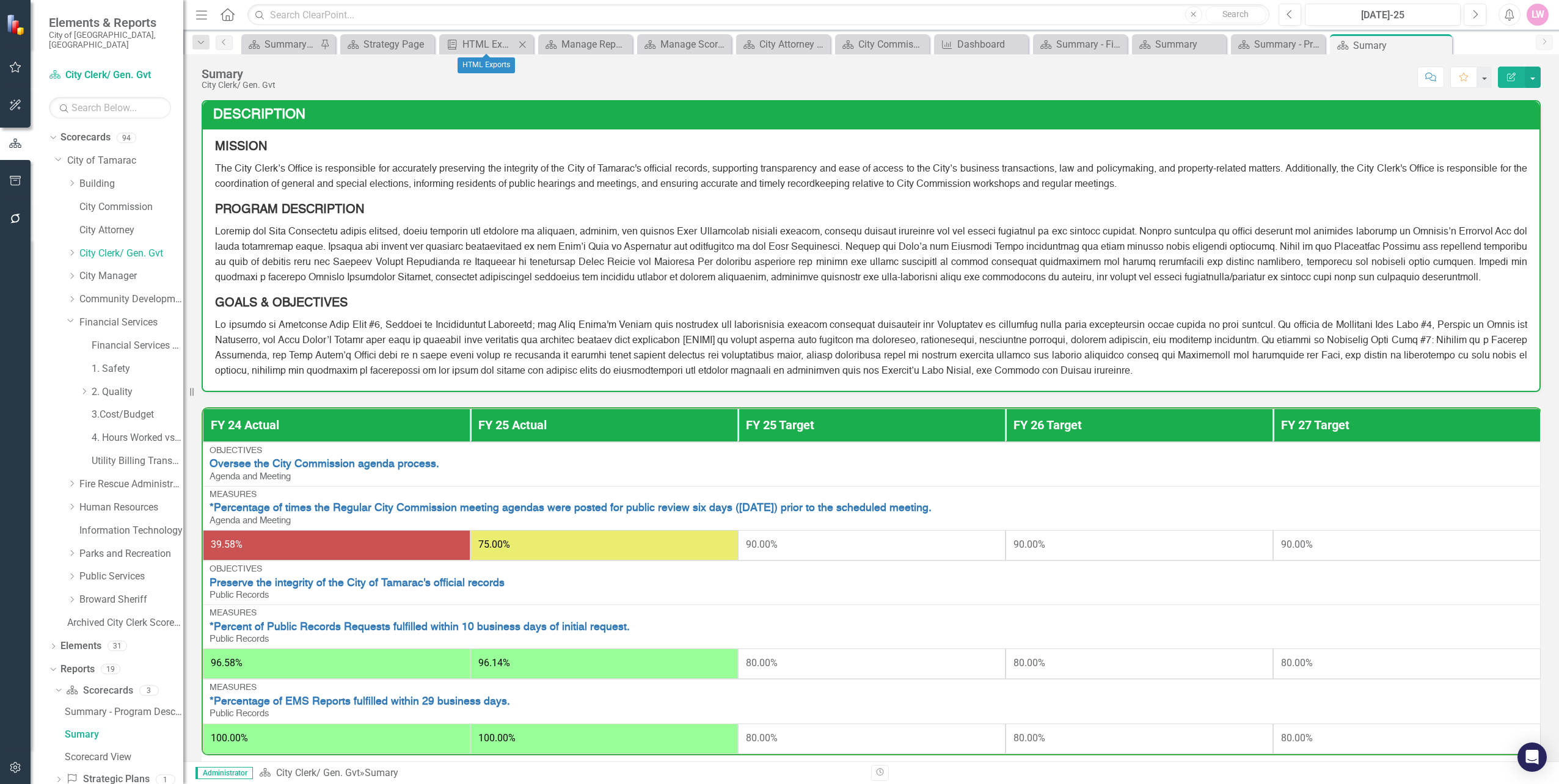
click at [478, 36] on div "Briefing Book Template HTML Exports Close" at bounding box center [486, 44] width 94 height 20
click at [484, 50] on div "HTML Exports" at bounding box center [488, 44] width 52 height 16
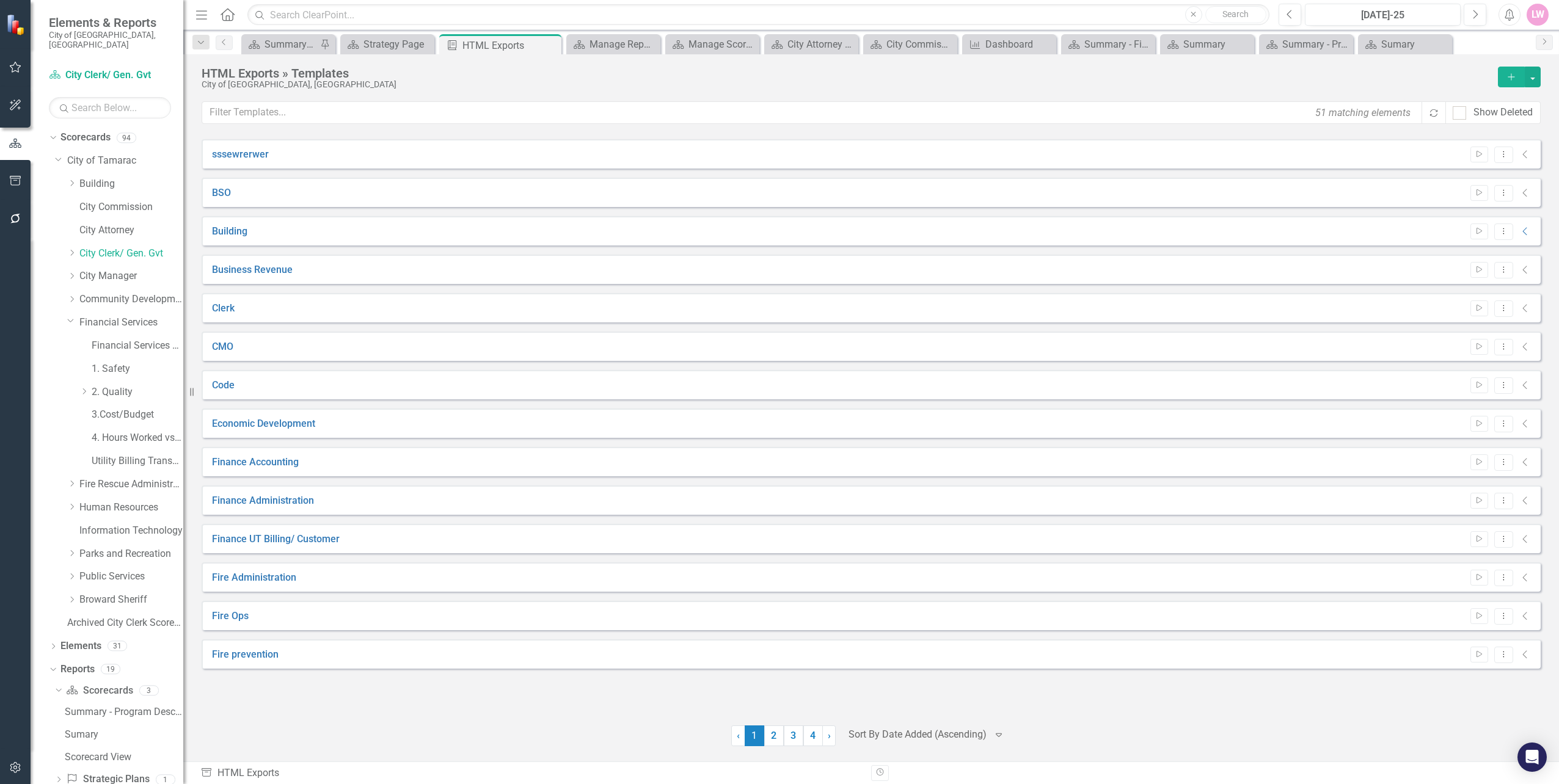
drag, startPoint x: 107, startPoint y: 730, endPoint x: 462, endPoint y: 742, distance: 355.2
click at [462, 742] on div at bounding box center [466, 736] width 529 height 21
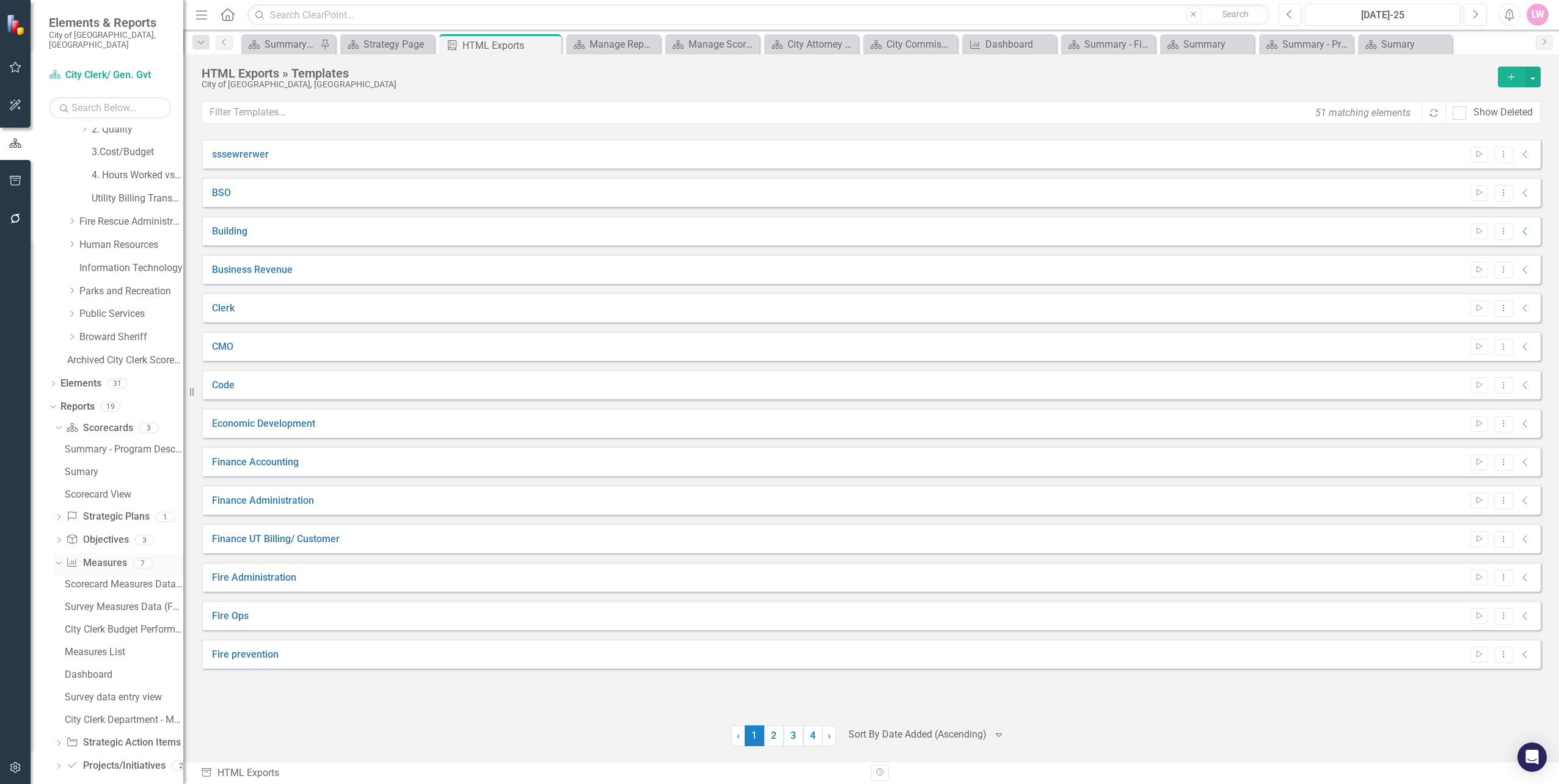
scroll to position [266, 0]
click at [91, 459] on link "Sumary" at bounding box center [122, 468] width 122 height 19
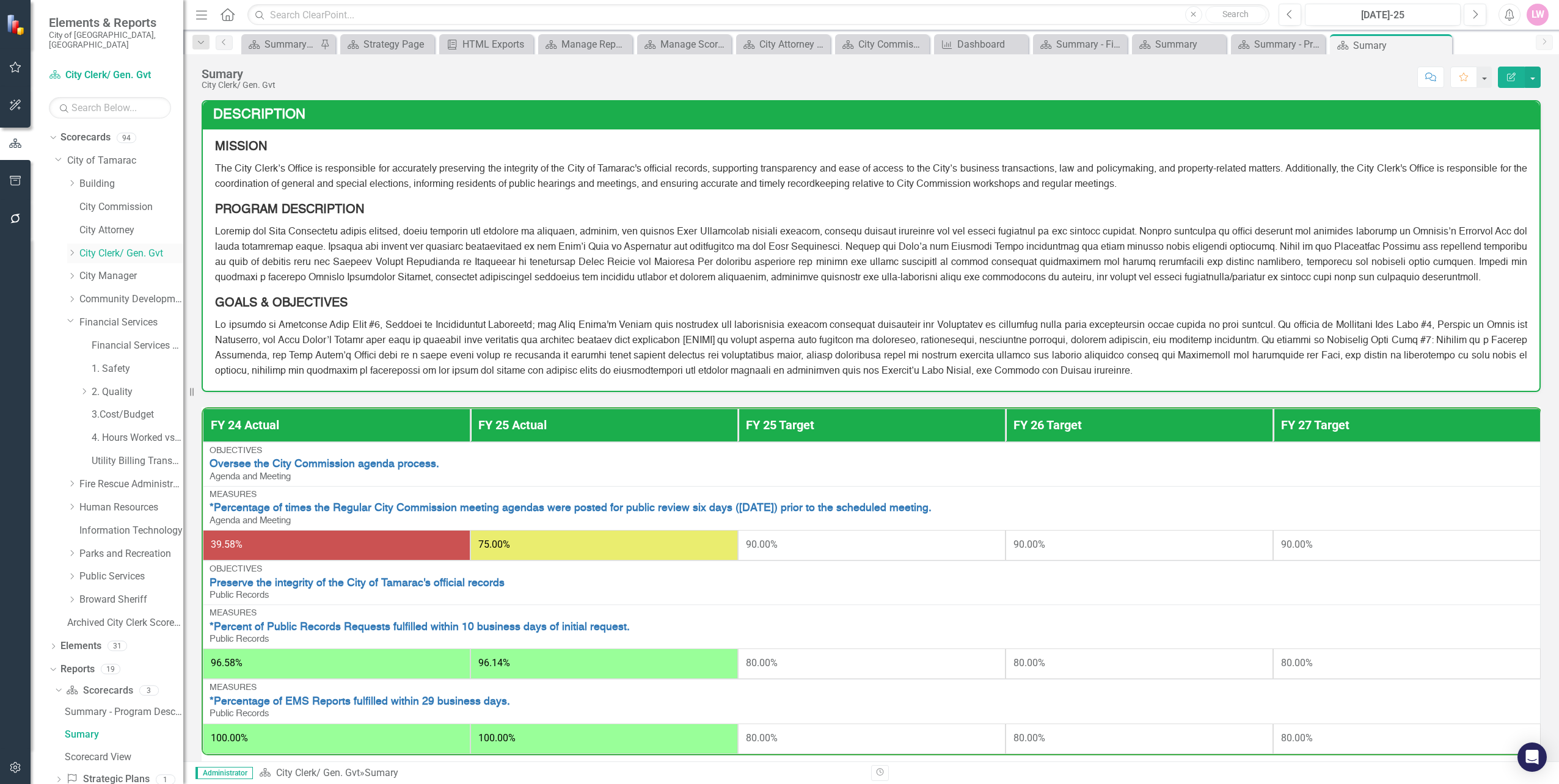
click at [115, 247] on link "City Clerk/ Gen. Gvt" at bounding box center [132, 253] width 104 height 14
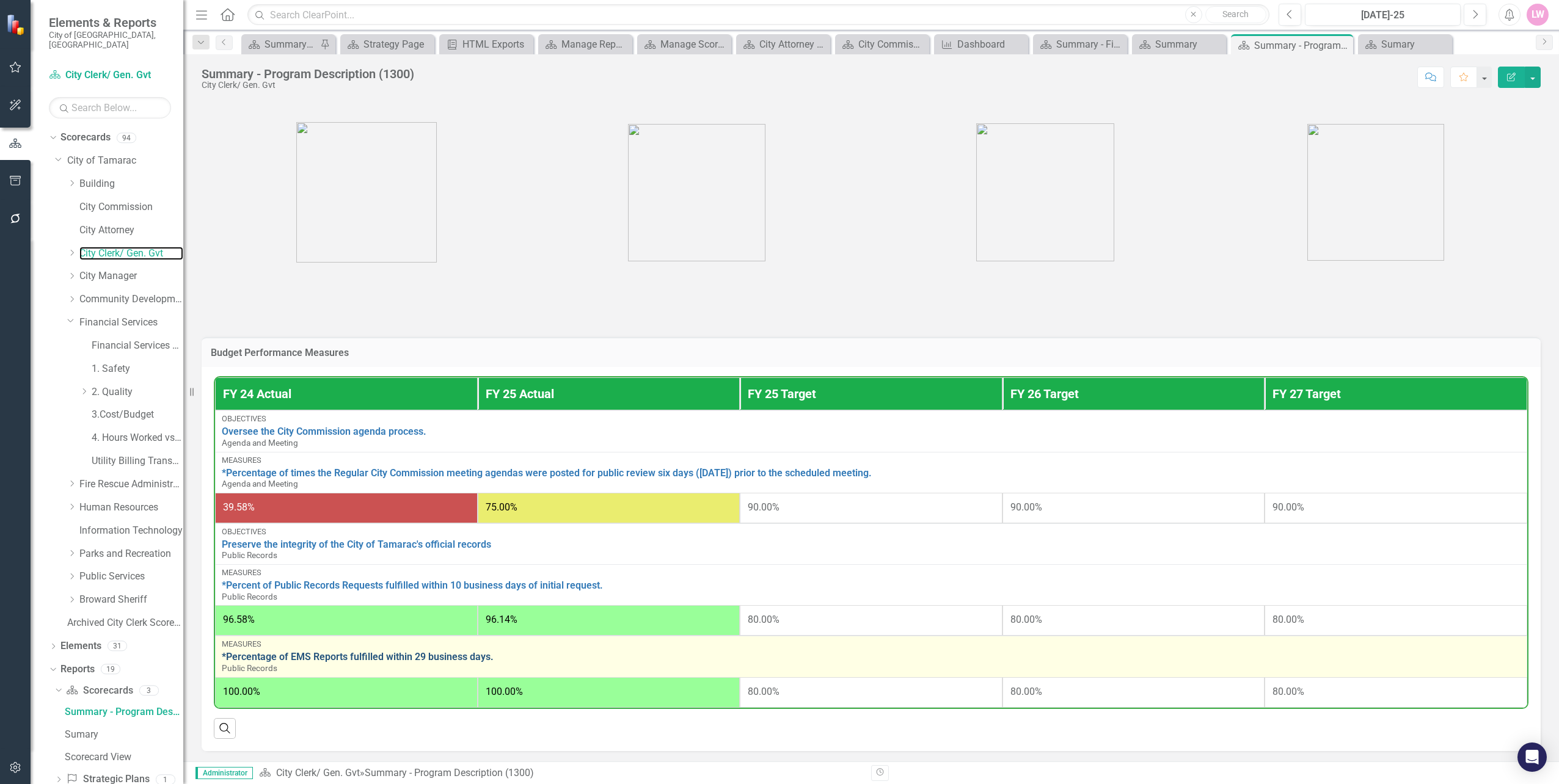
scroll to position [366, 0]
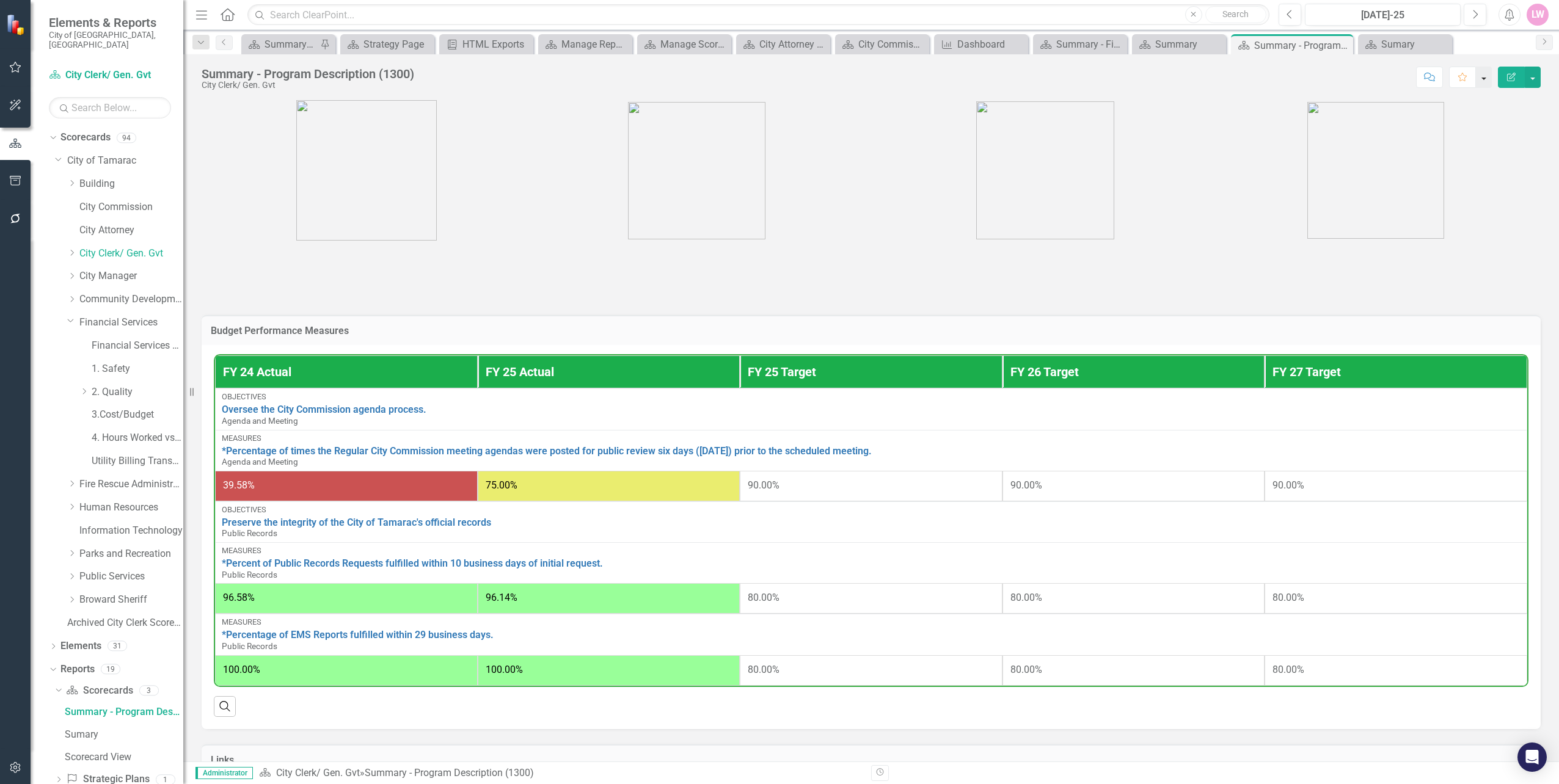
click at [1484, 80] on button "button" at bounding box center [1483, 77] width 16 height 21
click at [1536, 79] on button "button" at bounding box center [1532, 77] width 16 height 21
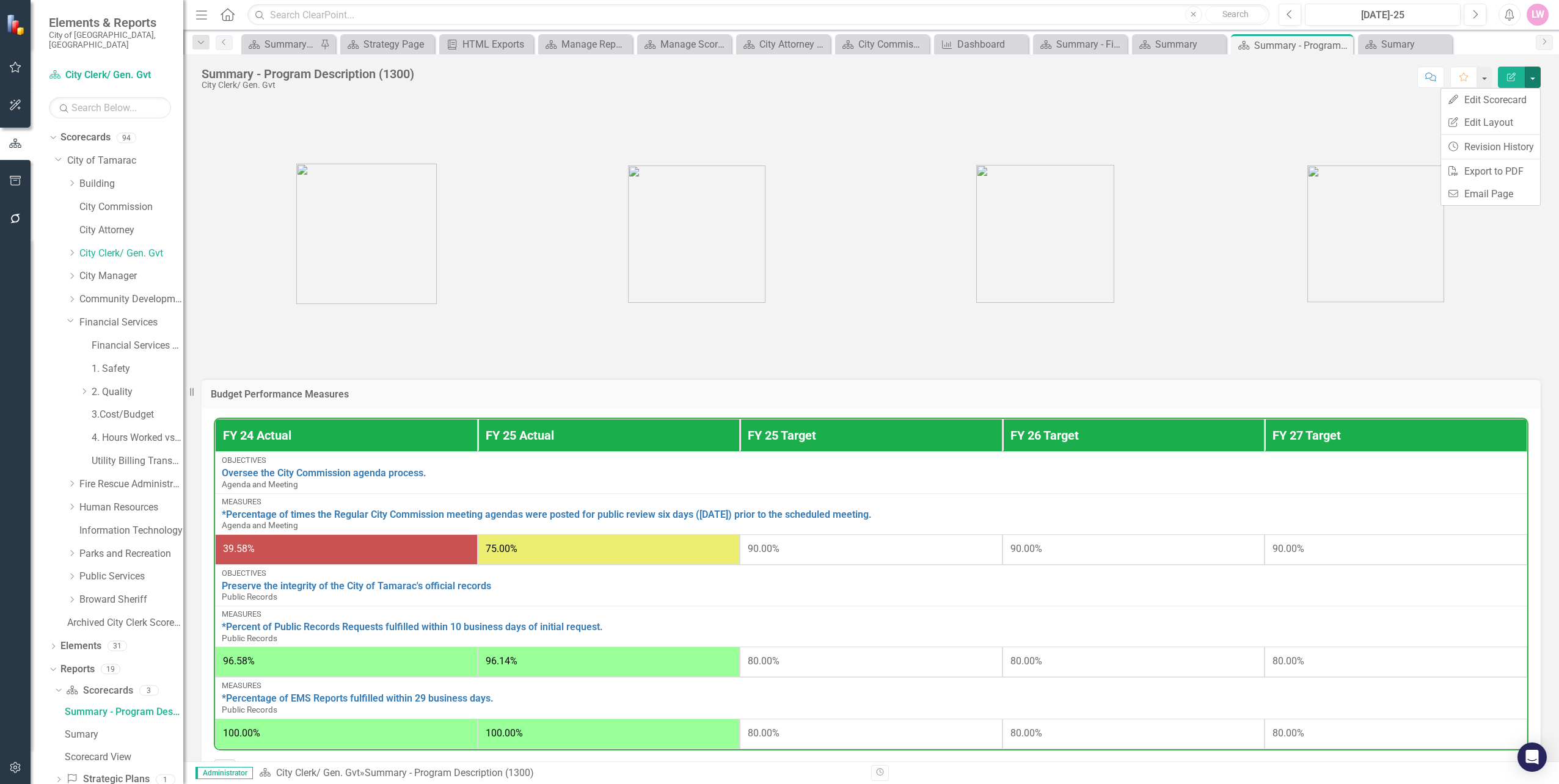
scroll to position [305, 0]
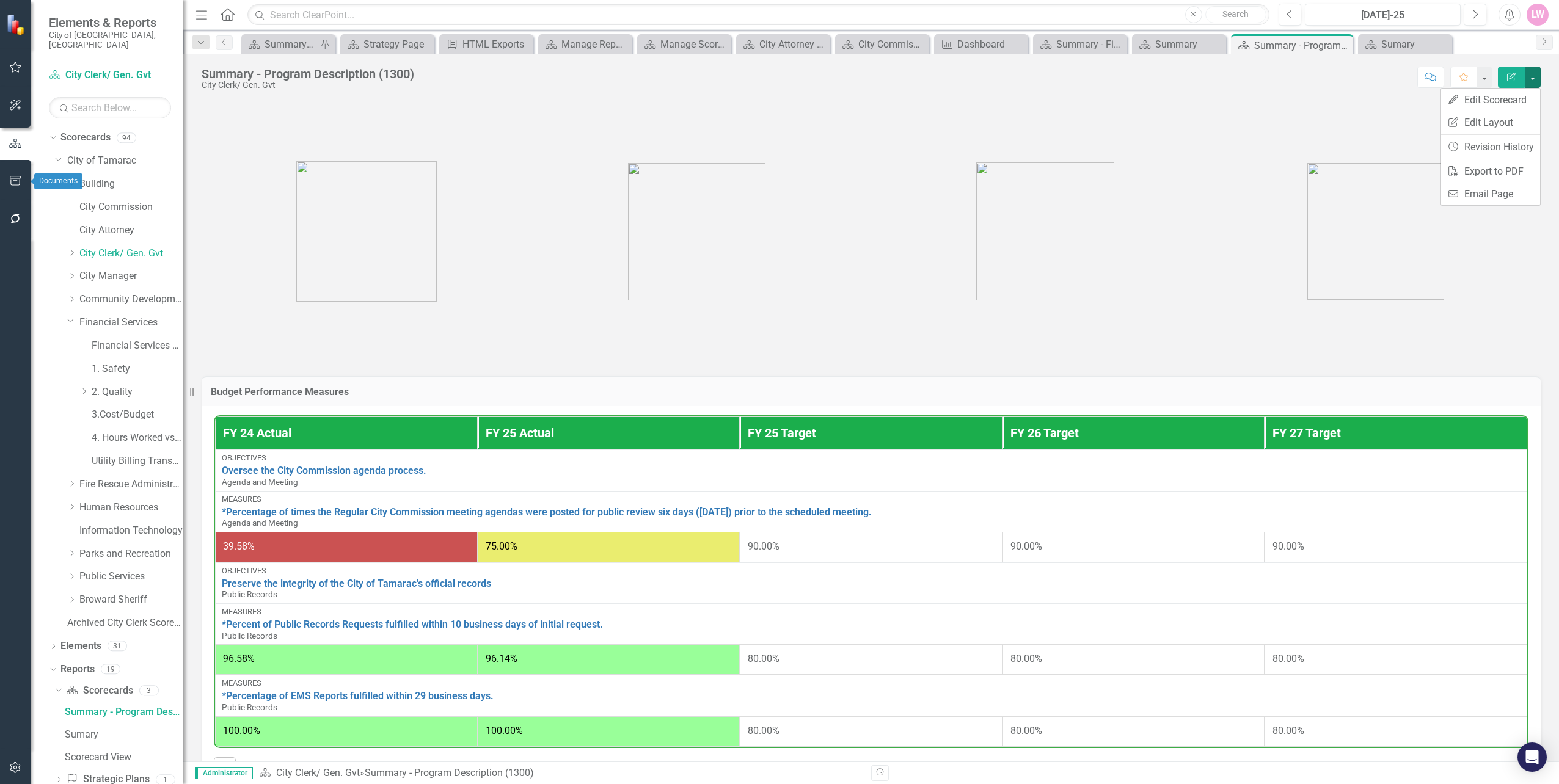
click at [5, 177] on button "button" at bounding box center [16, 181] width 27 height 26
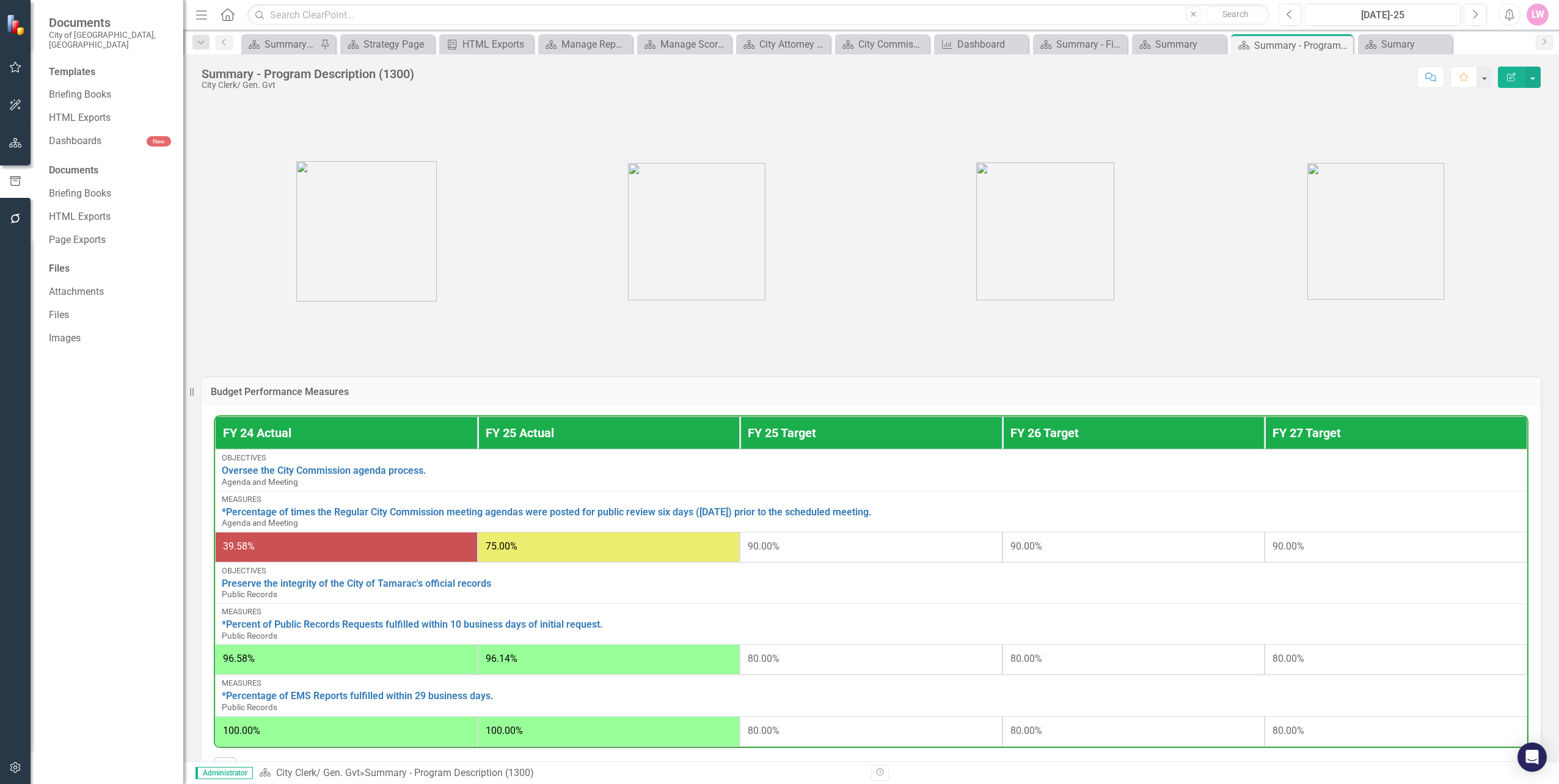
click at [26, 152] on button "button" at bounding box center [16, 143] width 27 height 26
click at [12, 173] on button "button" at bounding box center [16, 181] width 27 height 26
click at [86, 134] on link "Dashboards" at bounding box center [97, 141] width 98 height 14
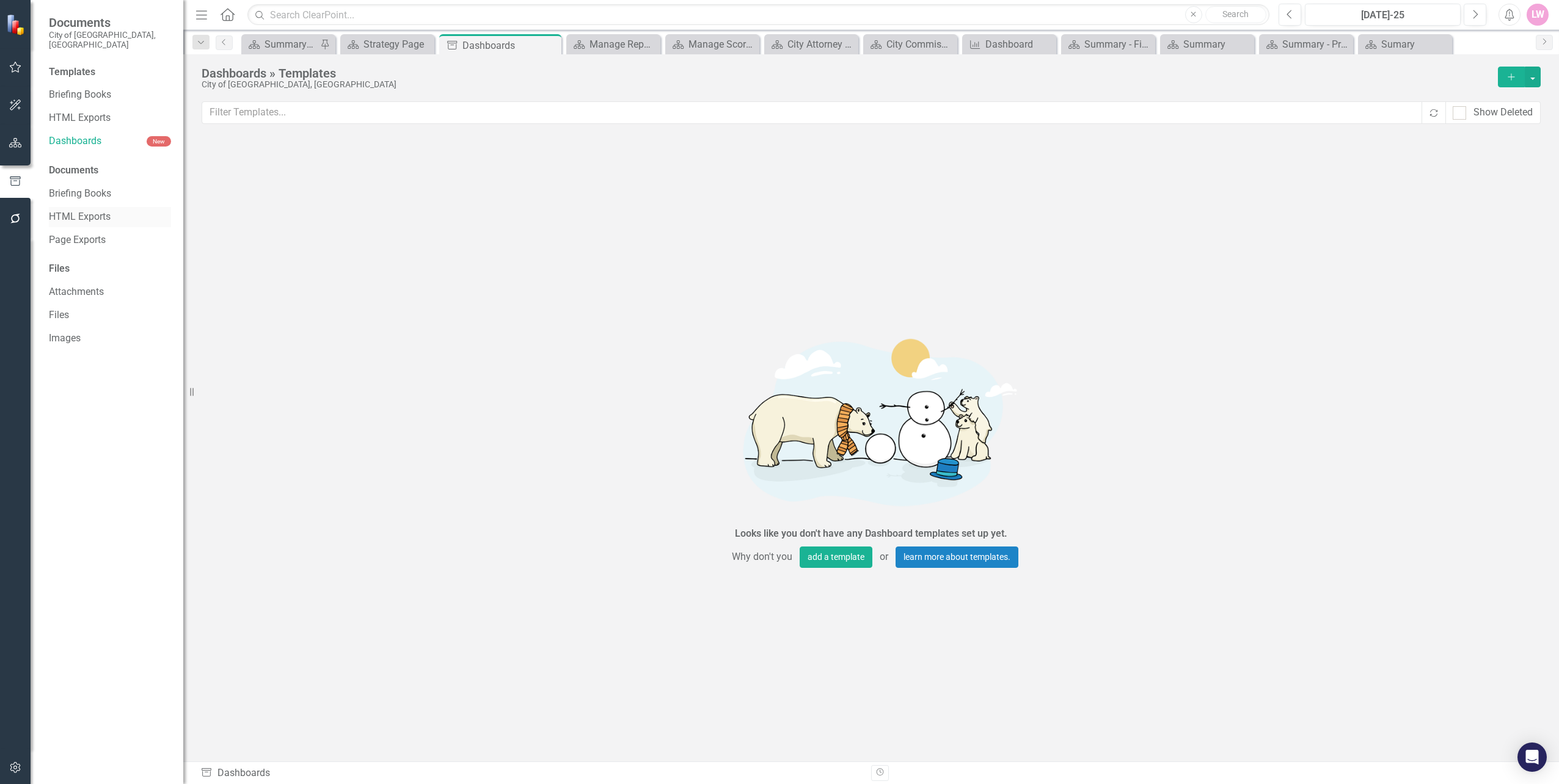
click at [89, 211] on link "HTML Exports" at bounding box center [110, 217] width 122 height 14
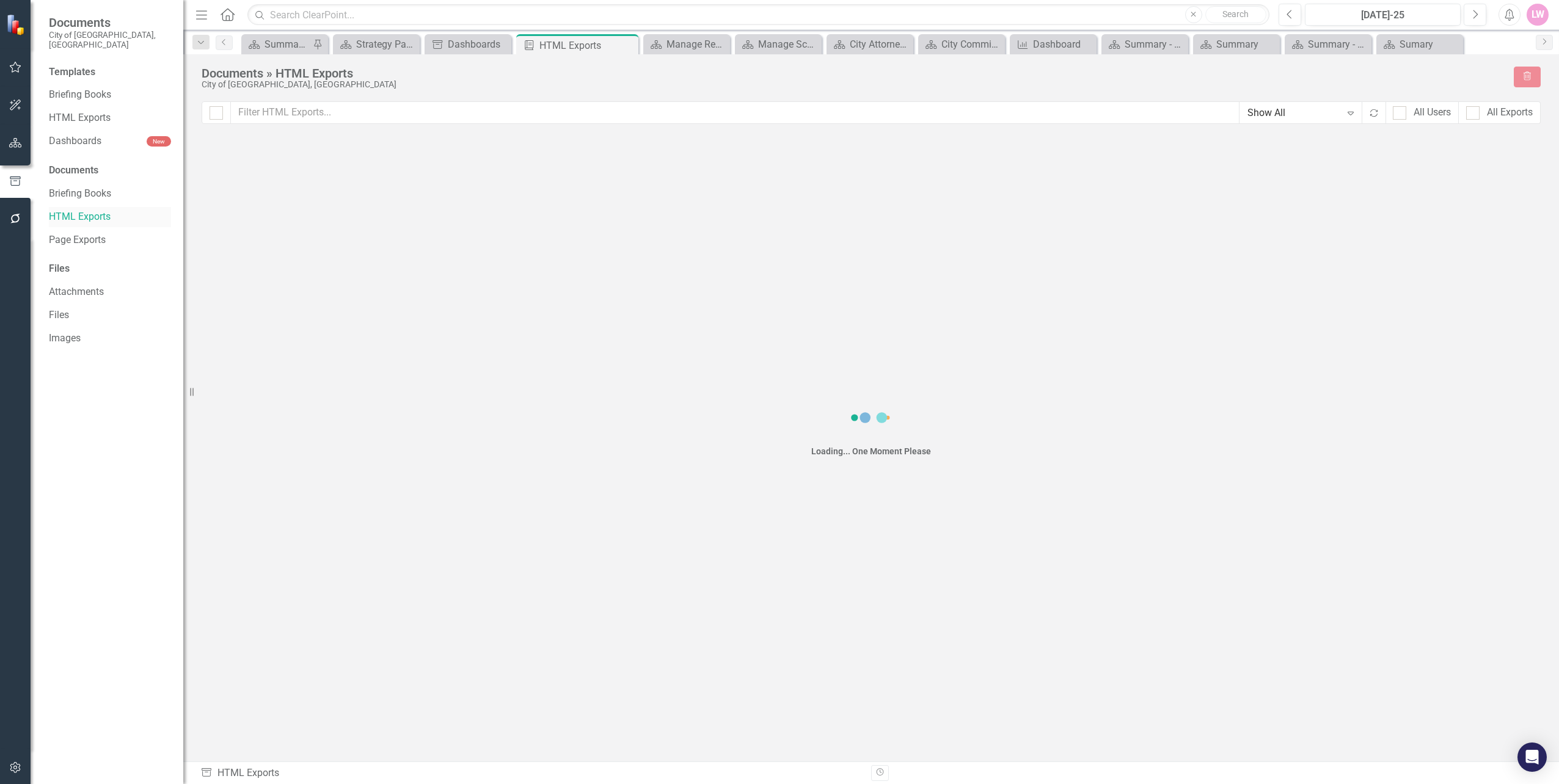
checkbox input "false"
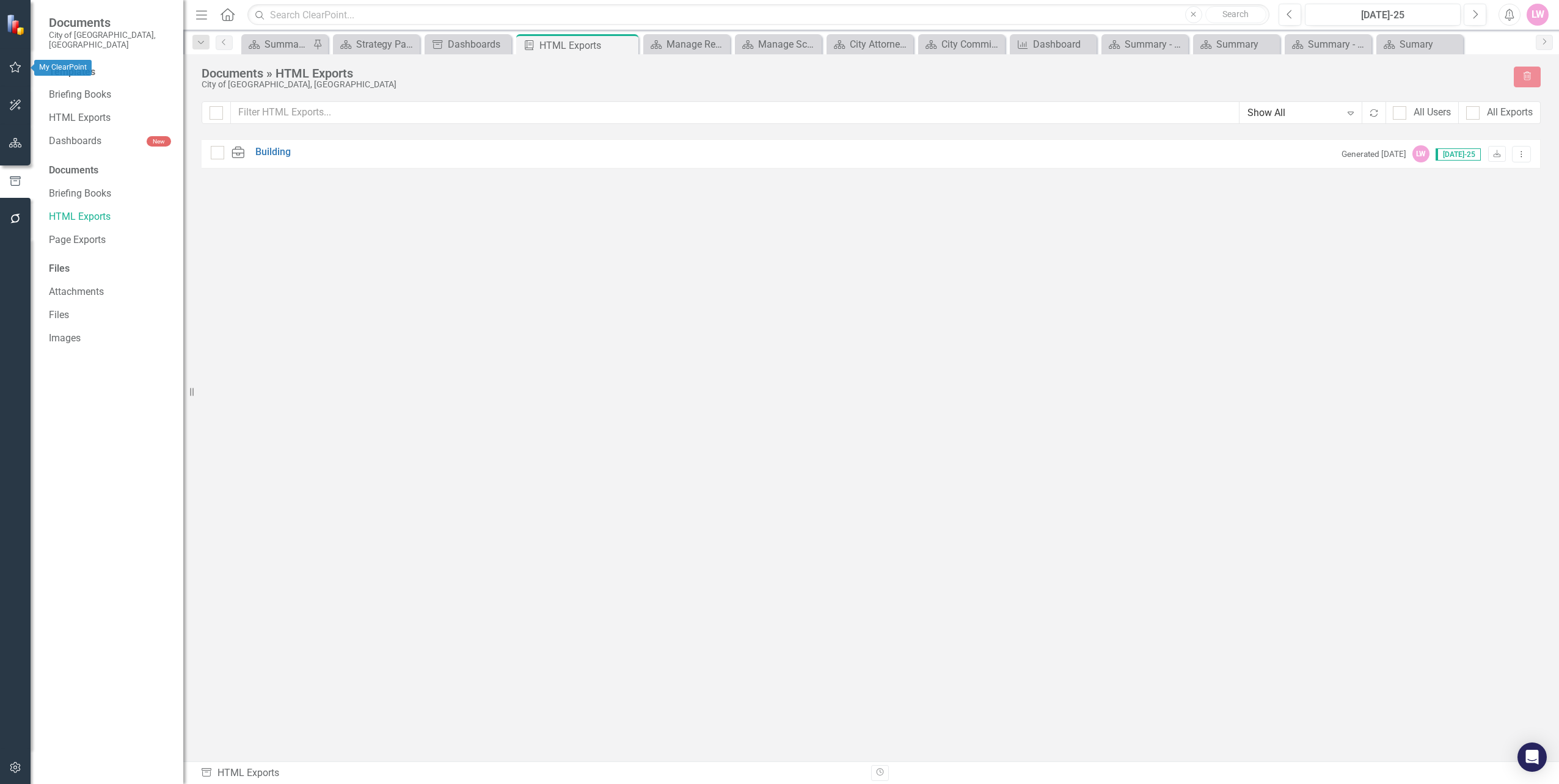
click at [27, 69] on button "button" at bounding box center [16, 68] width 27 height 26
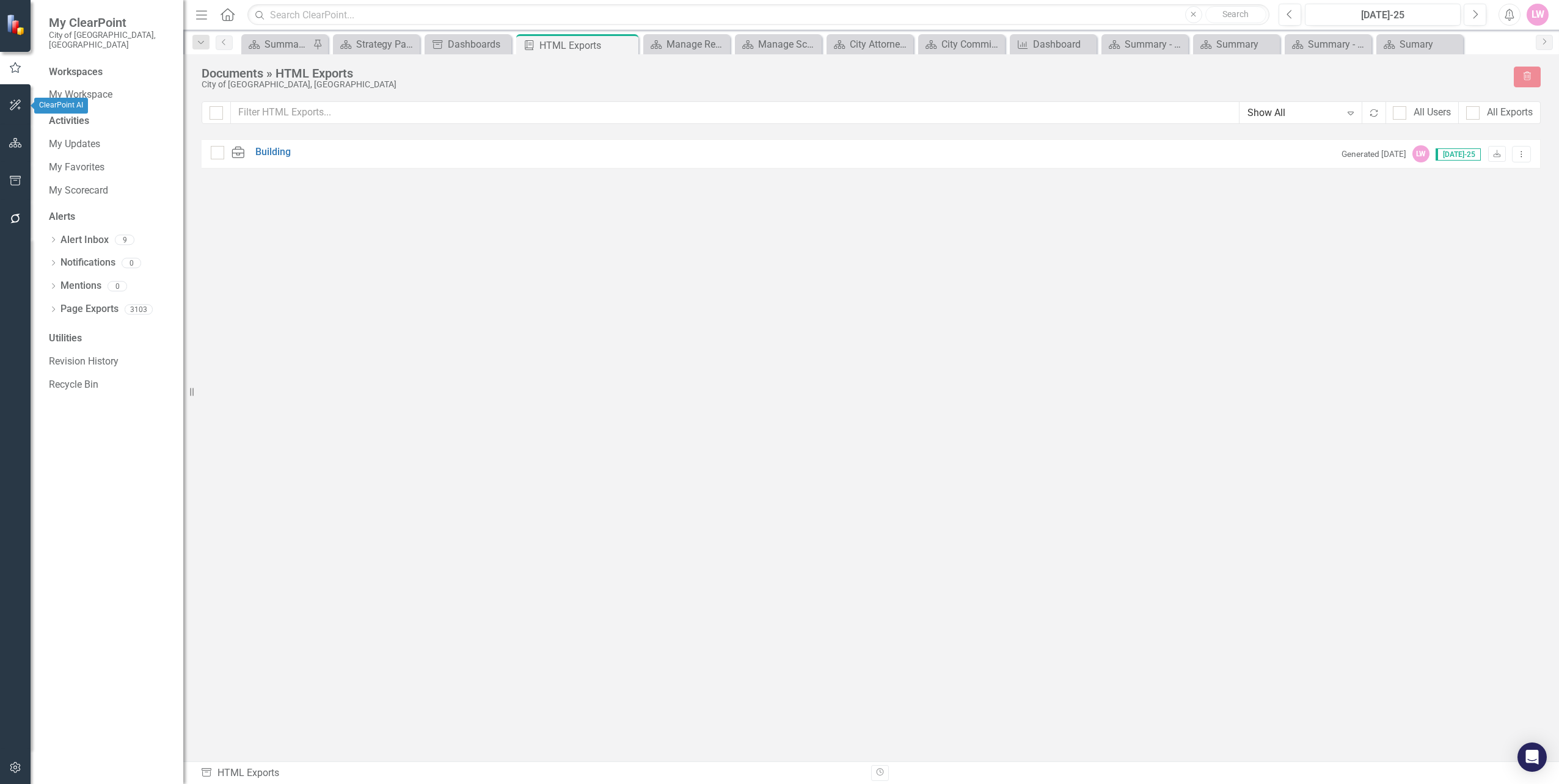
click at [16, 110] on icon "button" at bounding box center [16, 105] width 13 height 10
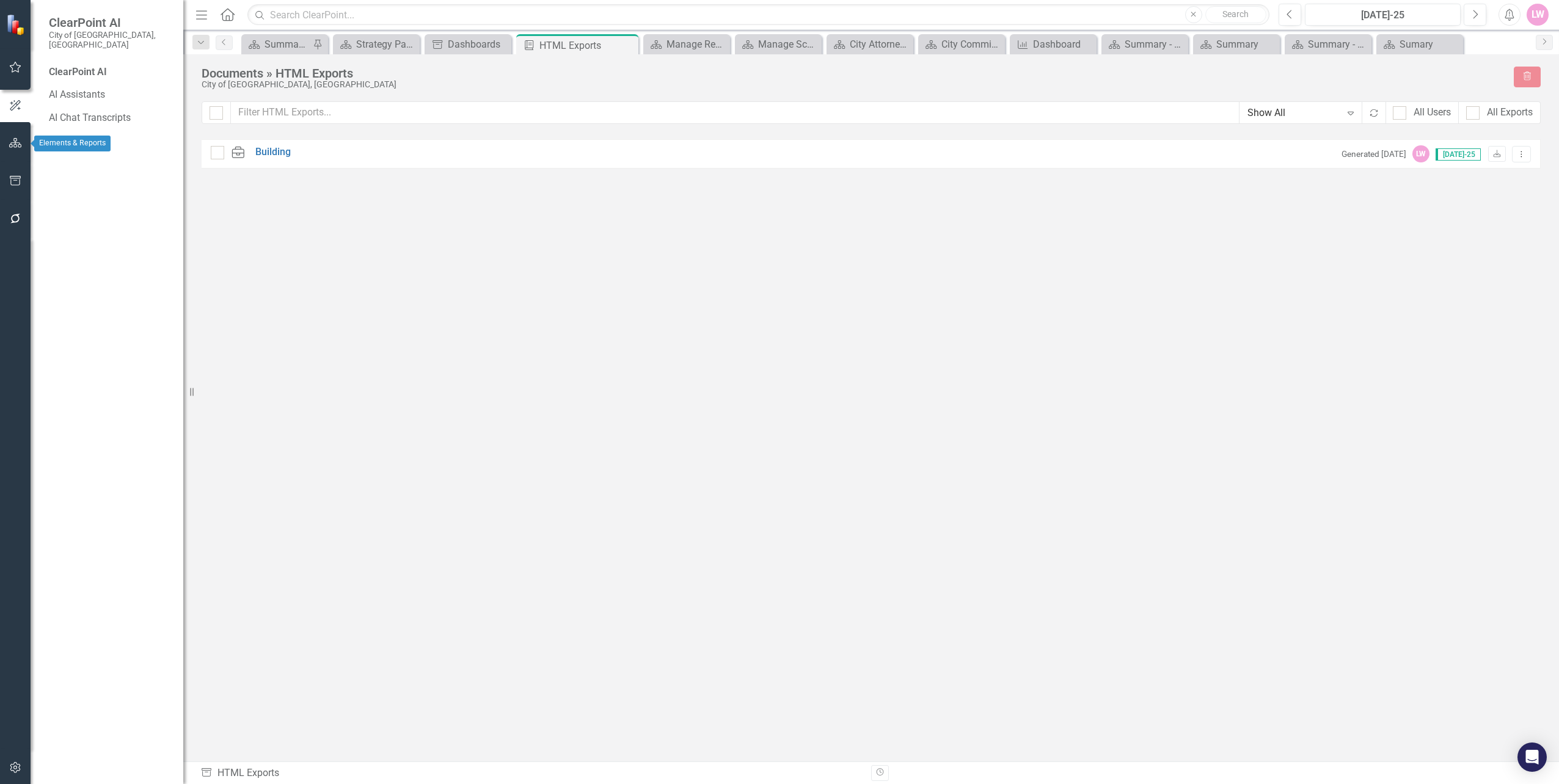
click at [17, 145] on icon "button" at bounding box center [16, 143] width 13 height 10
click at [48, 128] on div "Dropdown Scorecards 94 Dropdown City of Tamarac Dropdown Building Certificate o…" at bounding box center [106, 456] width 153 height 656
click at [57, 134] on div "Dropdown" at bounding box center [52, 139] width 8 height 10
click at [54, 228] on icon "Dropdown" at bounding box center [52, 230] width 8 height 6
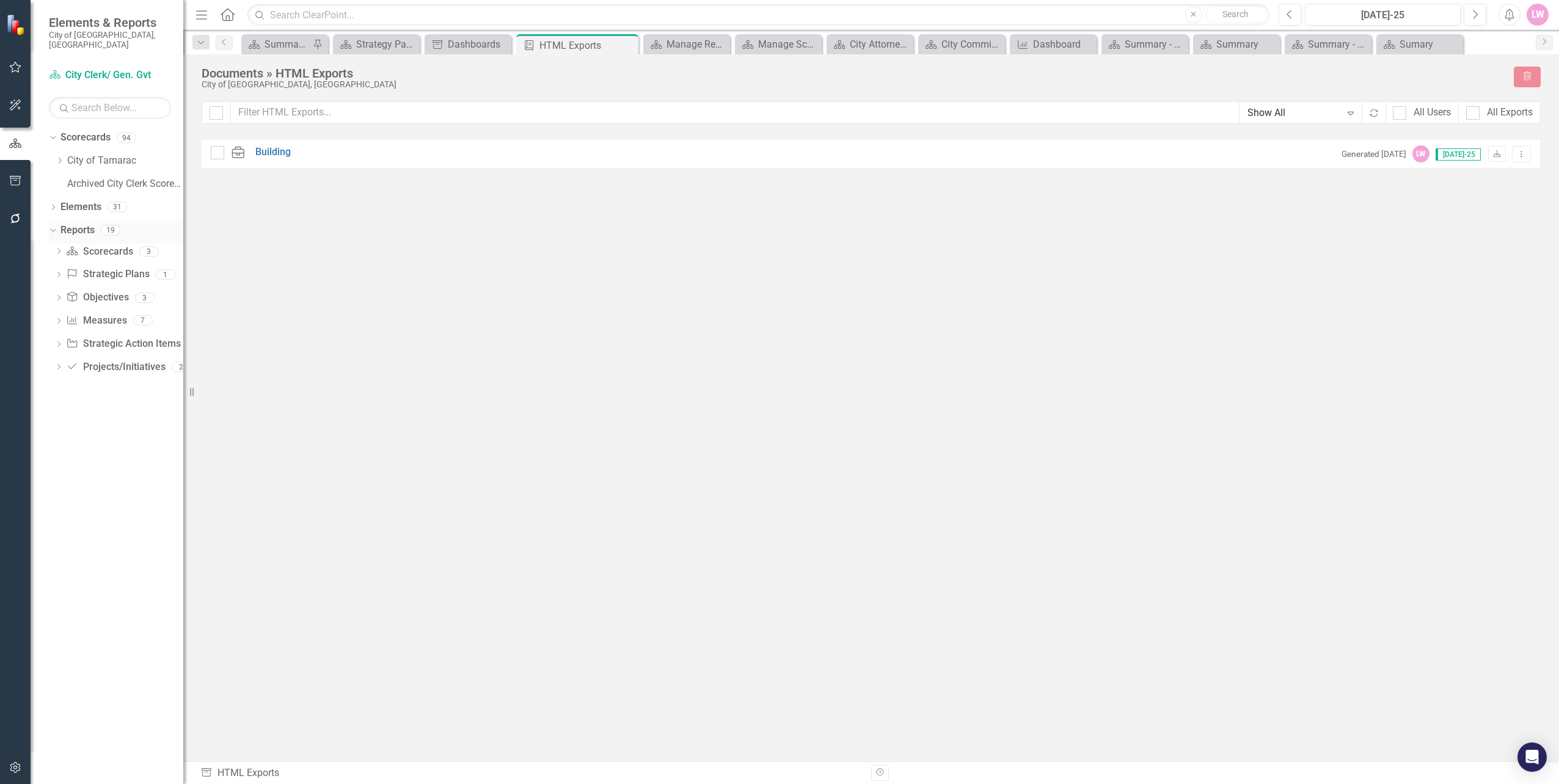
click at [57, 229] on div "Dropdown" at bounding box center [52, 232] width 8 height 6
click at [62, 157] on icon "Dropdown" at bounding box center [59, 161] width 9 height 7
click at [97, 247] on link "City Clerk/ Gen. Gvt" at bounding box center [132, 253] width 104 height 14
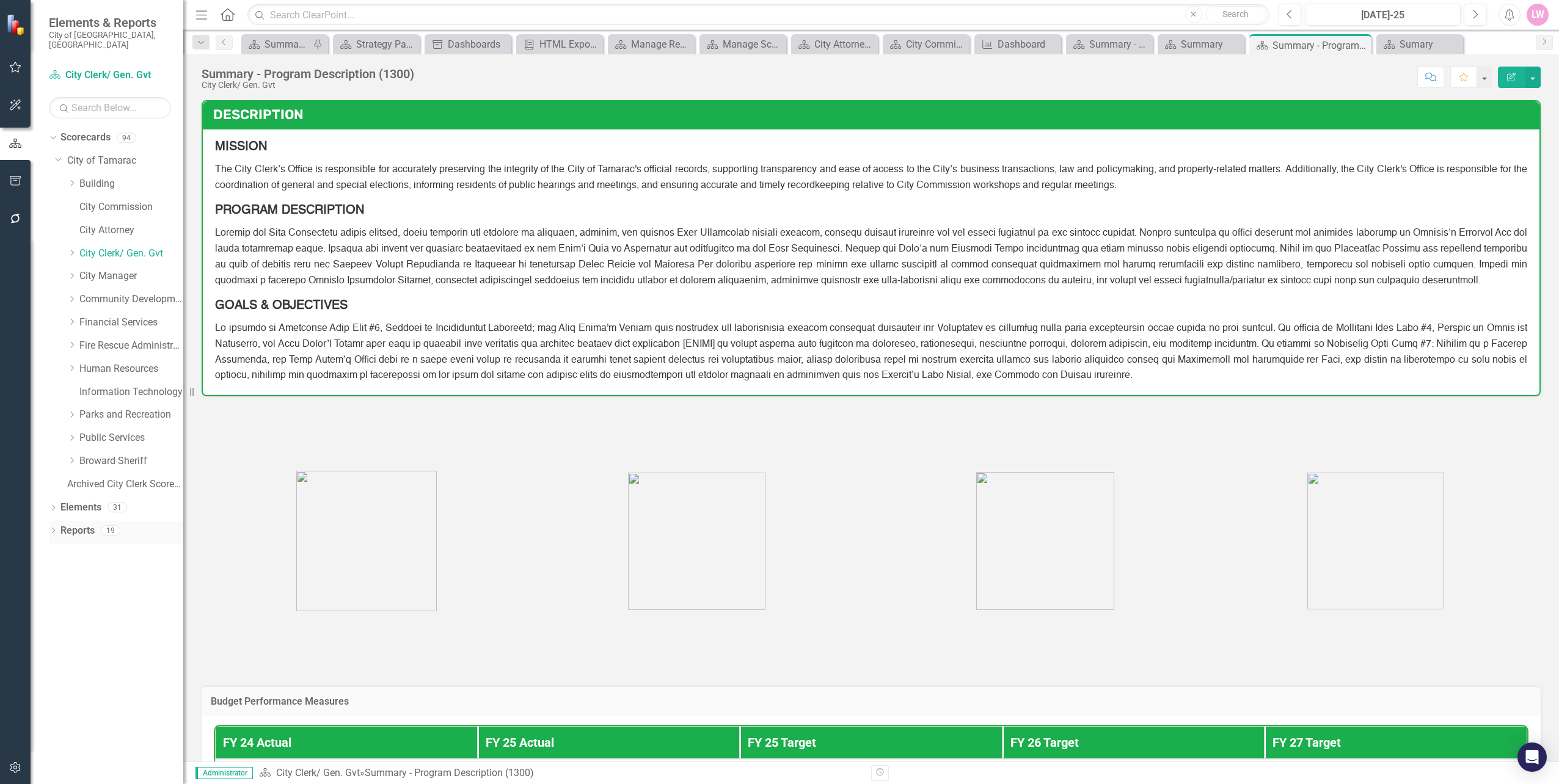
click at [55, 528] on icon "Dropdown" at bounding box center [52, 531] width 8 height 6
click at [58, 503] on div "Dropdown" at bounding box center [52, 508] width 8 height 10
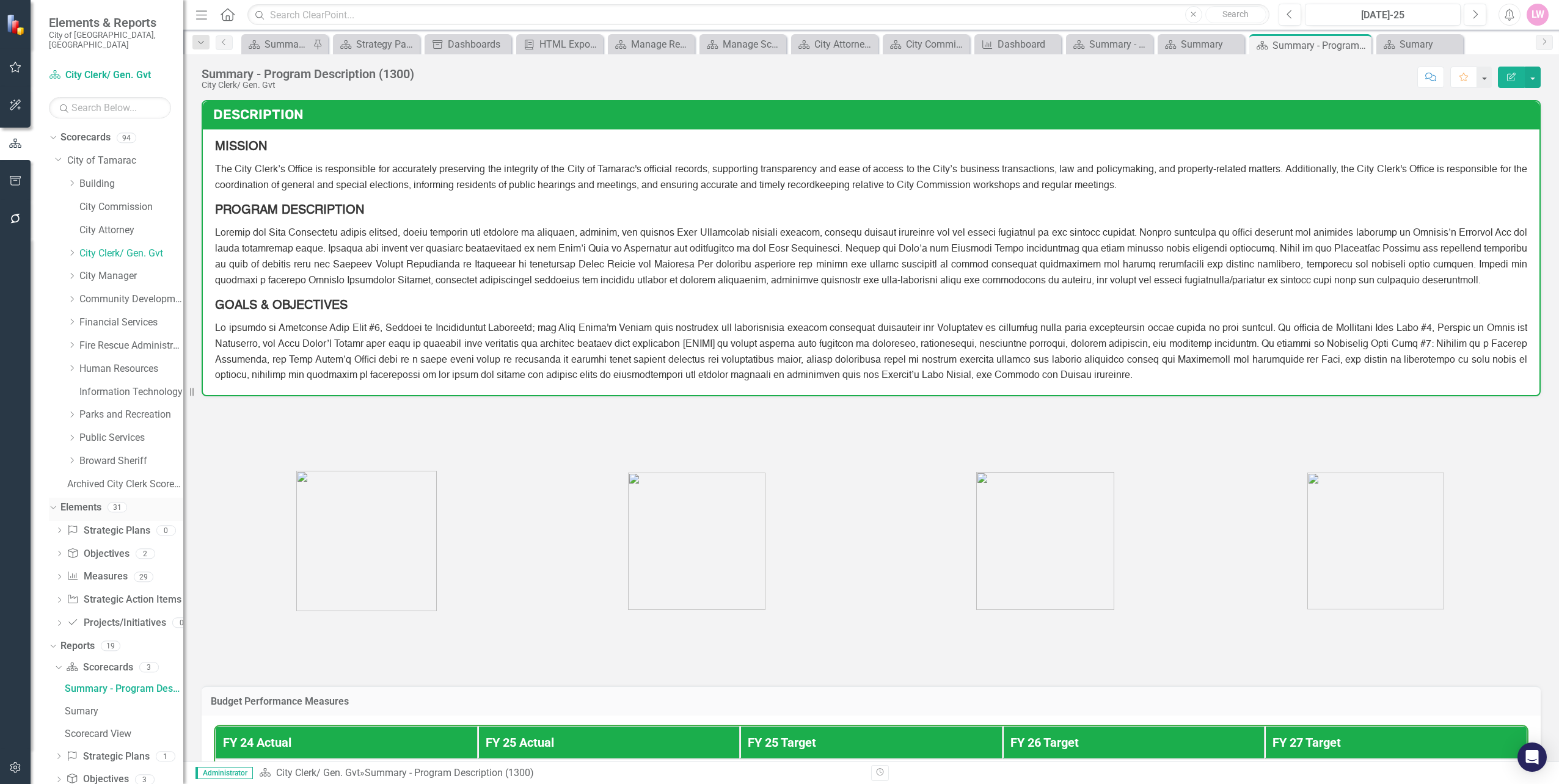
click at [58, 498] on div "Dropdown Elements 31" at bounding box center [115, 509] width 134 height 23
click at [53, 503] on icon "Dropdown" at bounding box center [51, 506] width 6 height 8
click at [98, 590] on div "Sumary" at bounding box center [124, 596] width 119 height 11
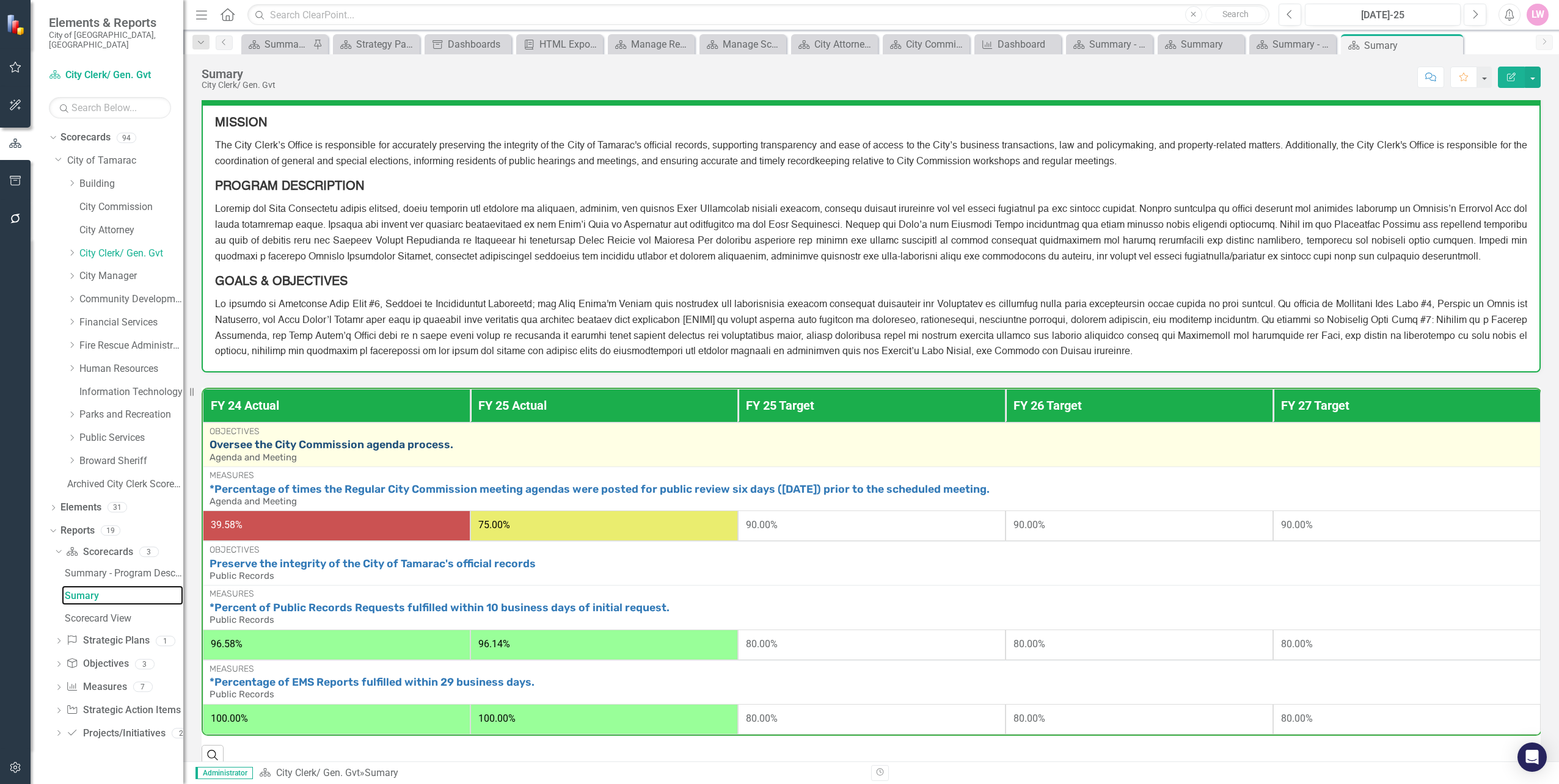
scroll to position [45, 0]
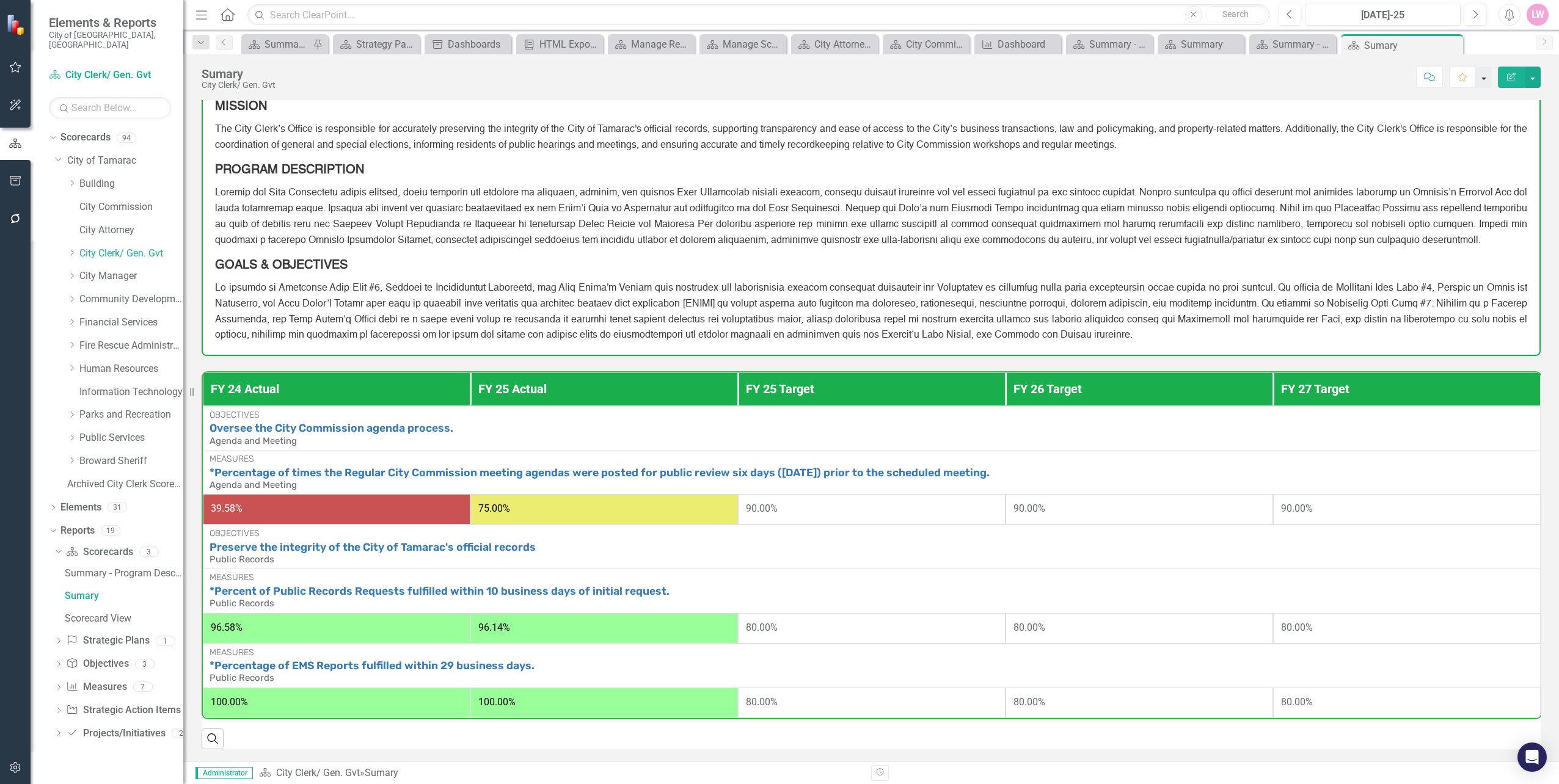
click at [1482, 79] on button "button" at bounding box center [1483, 77] width 16 height 21
click at [1528, 82] on button "button" at bounding box center [1532, 77] width 16 height 21
